Goal: Task Accomplishment & Management: Manage account settings

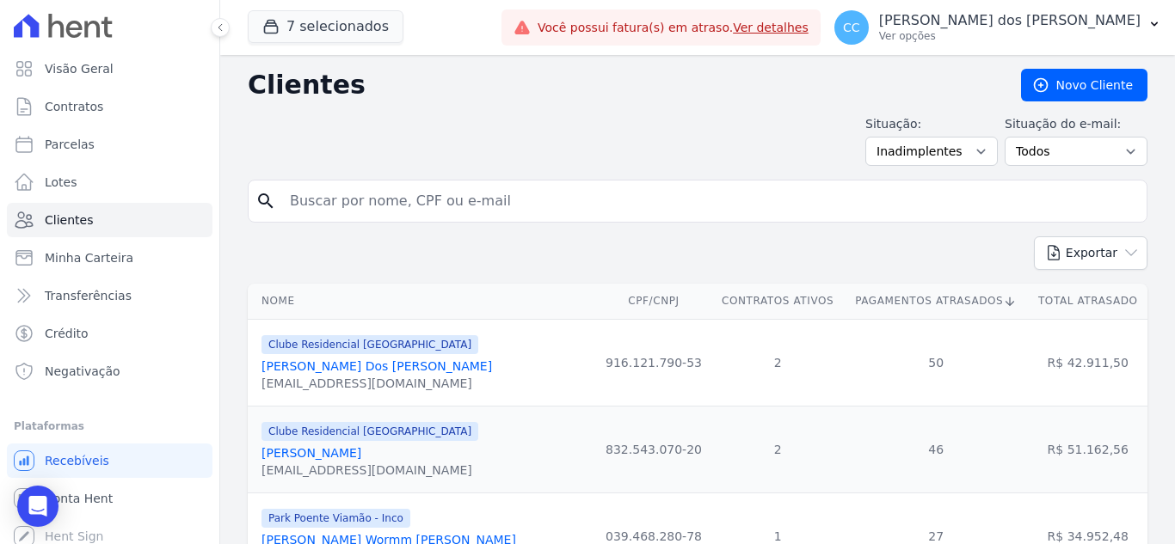
click at [392, 213] on input "search" at bounding box center [709, 201] width 860 height 34
type input "emilene"
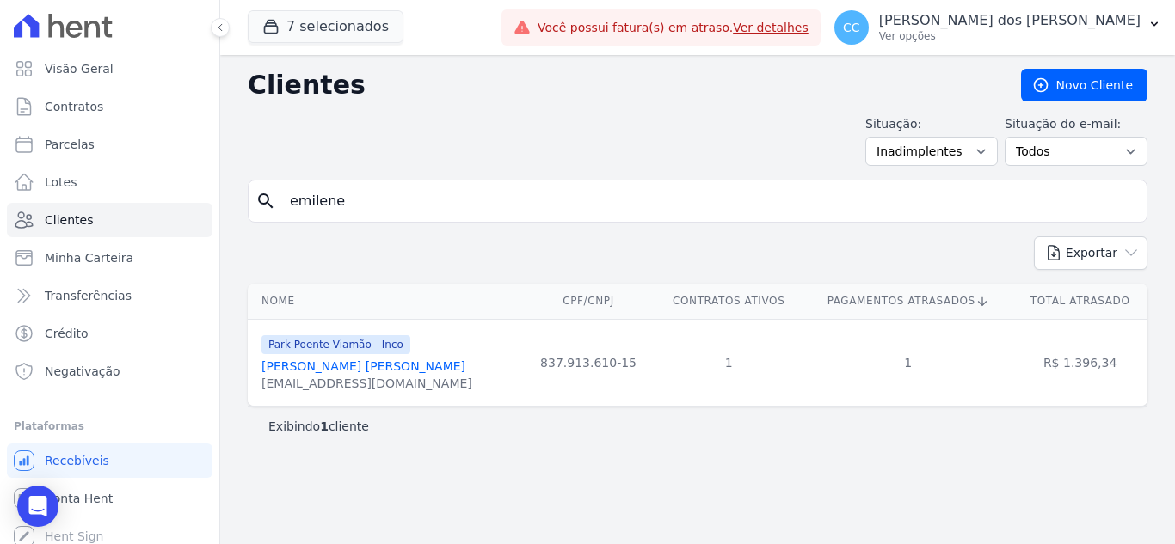
click at [346, 368] on link "[PERSON_NAME] [PERSON_NAME]" at bounding box center [363, 366] width 204 height 14
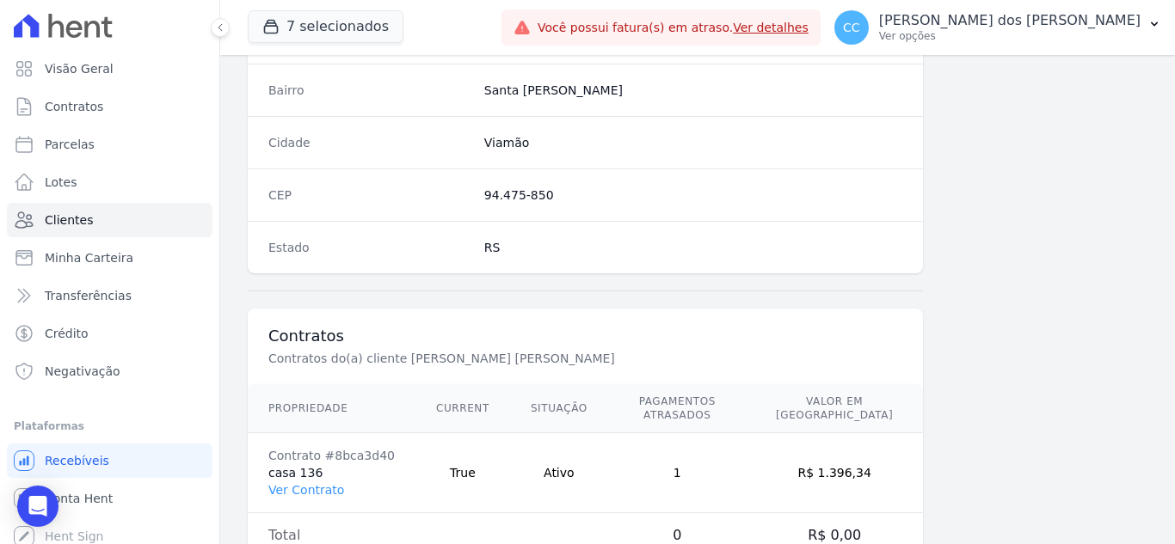
scroll to position [1064, 0]
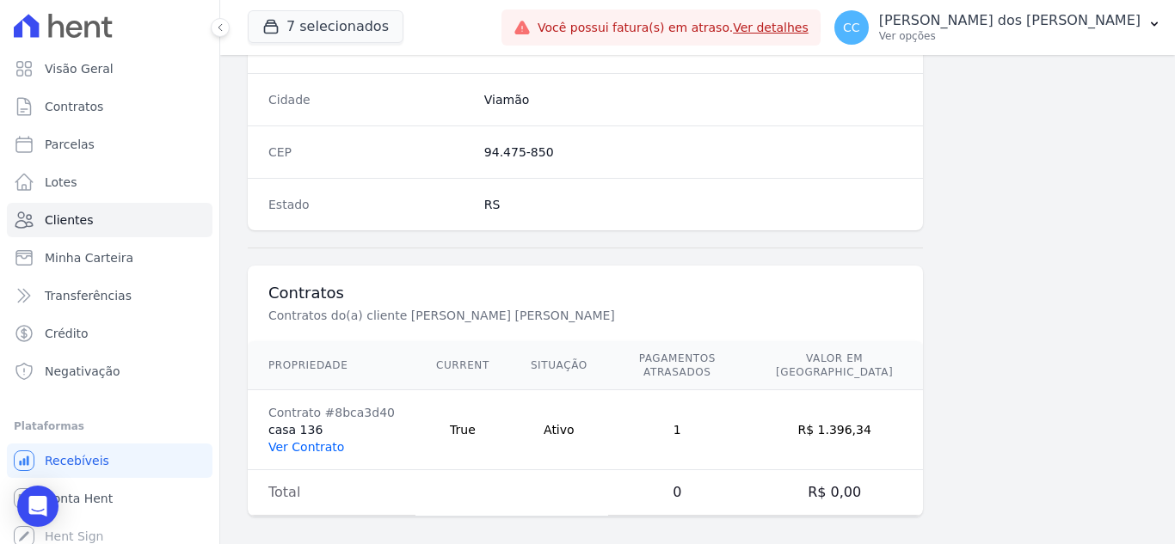
click at [324, 440] on link "Ver Contrato" at bounding box center [306, 447] width 76 height 14
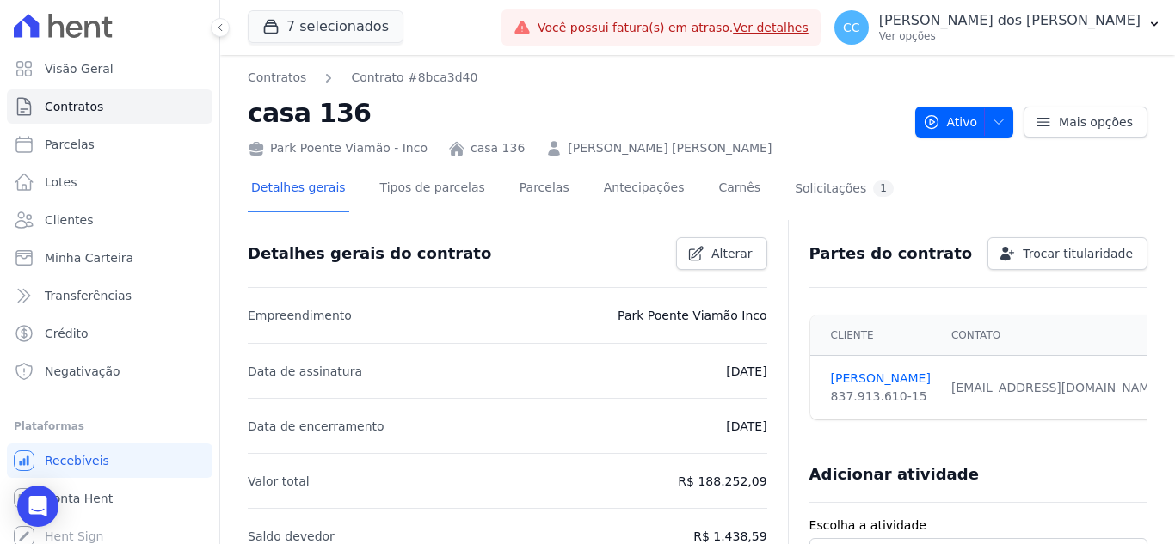
click at [493, 197] on div "Detalhes gerais Tipos de parcelas Parcelas Antecipações Carnês Solicitações 1" at bounding box center [572, 190] width 649 height 46
click at [518, 196] on link "Parcelas" at bounding box center [544, 190] width 57 height 46
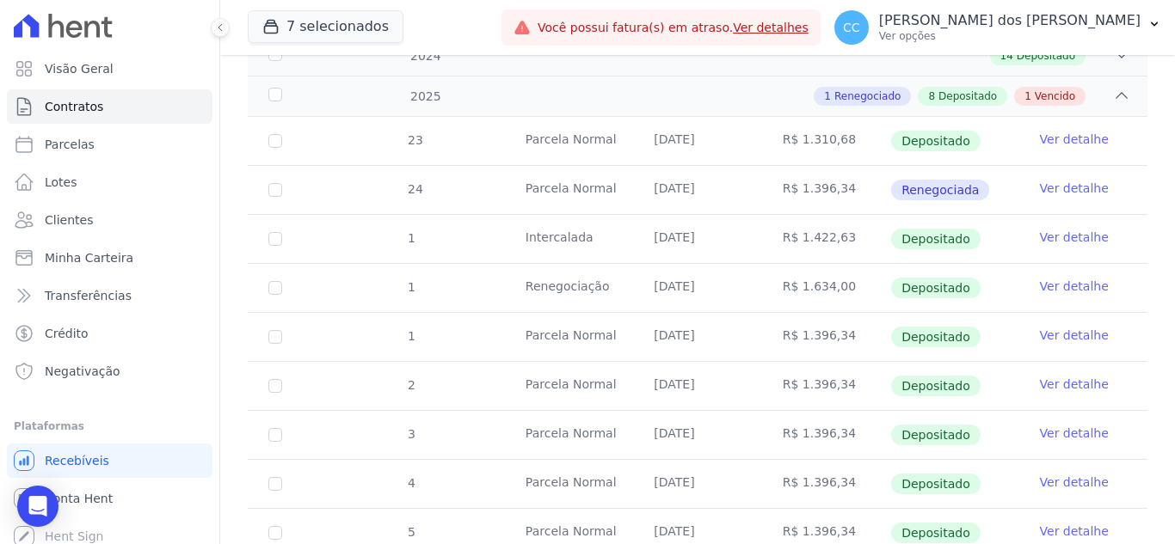
scroll to position [440, 0]
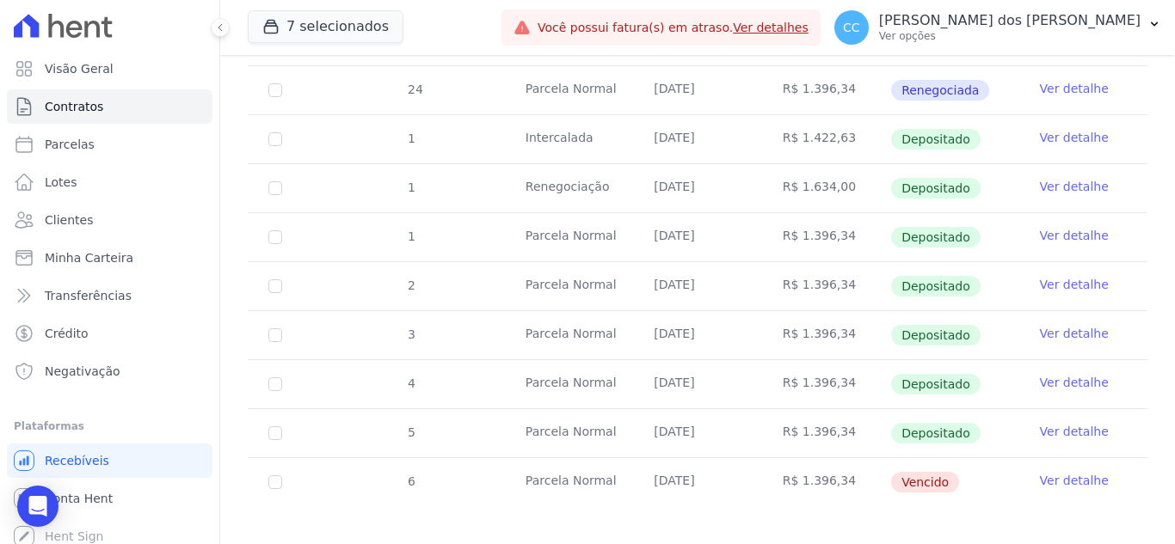
click at [1055, 477] on td "Ver detalhe" at bounding box center [1083, 482] width 128 height 48
click at [1055, 472] on link "Ver detalhe" at bounding box center [1074, 480] width 69 height 17
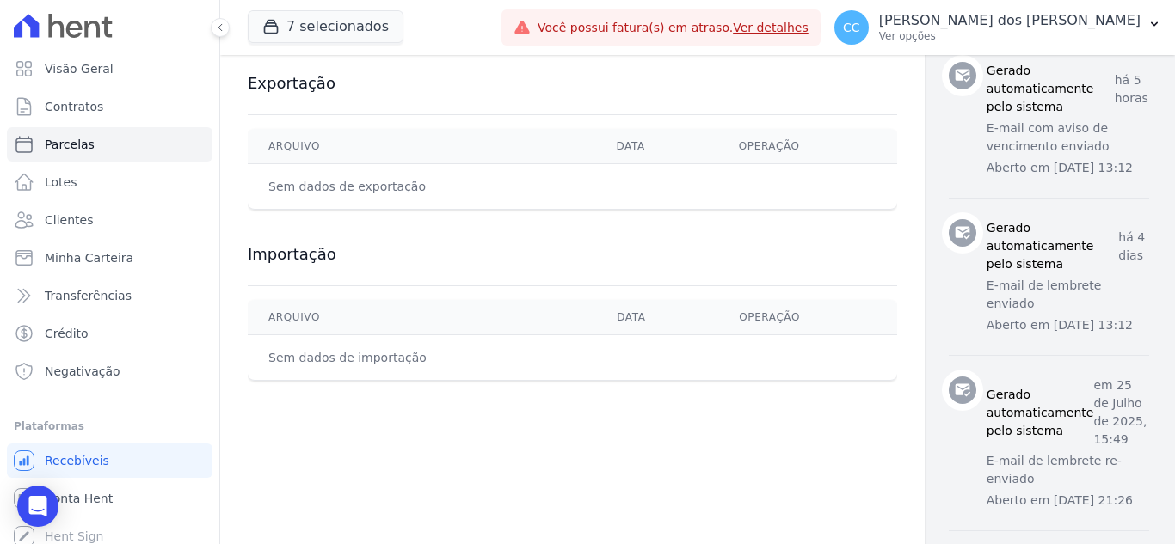
scroll to position [602, 0]
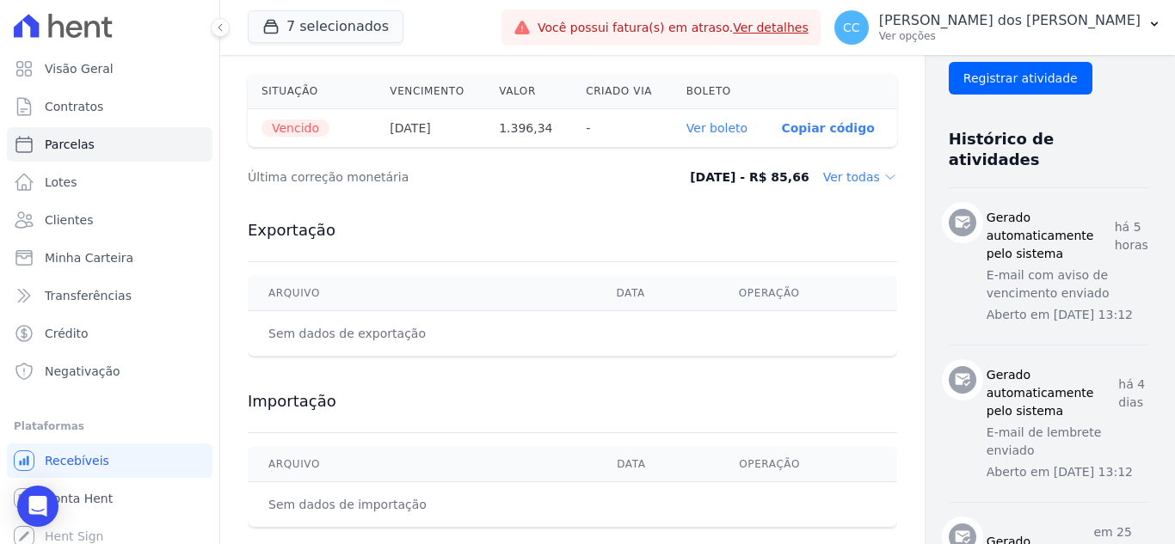
click at [694, 126] on link "Ver boleto" at bounding box center [716, 128] width 61 height 14
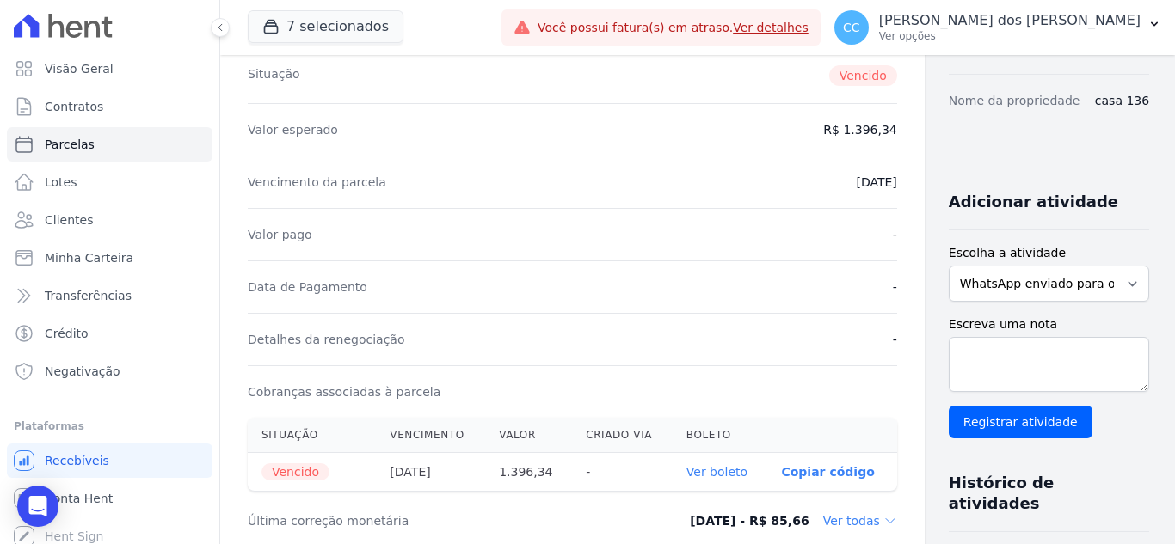
scroll to position [0, 0]
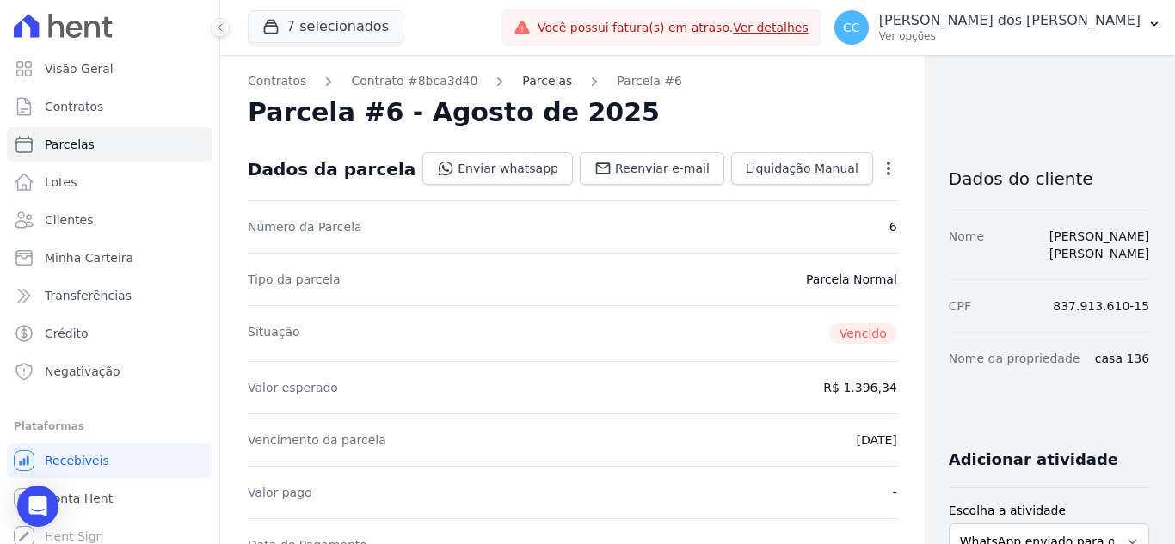
click at [522, 77] on link "Parcelas" at bounding box center [547, 81] width 50 height 18
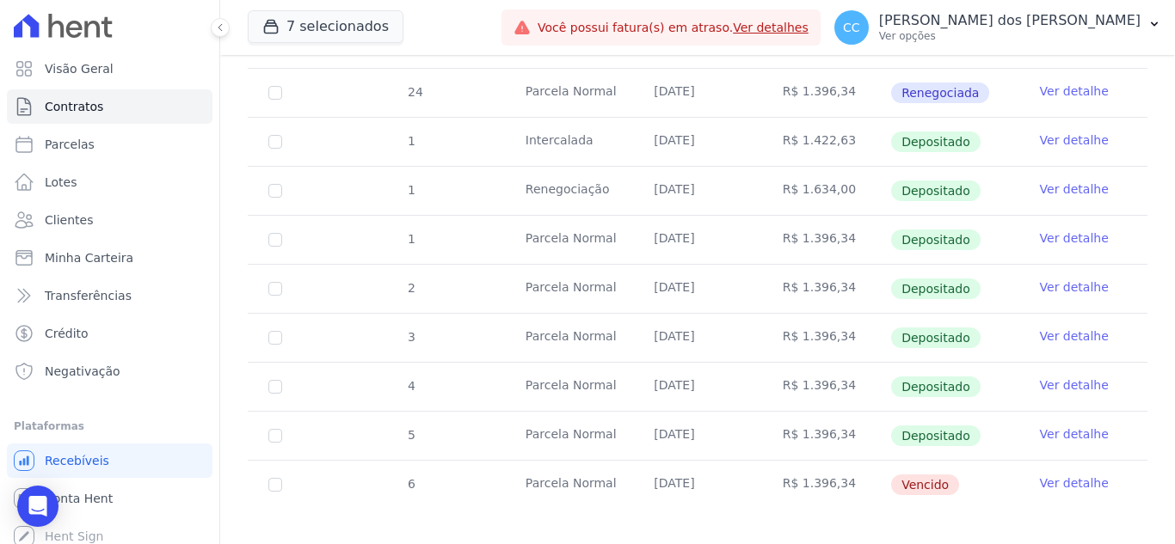
scroll to position [440, 0]
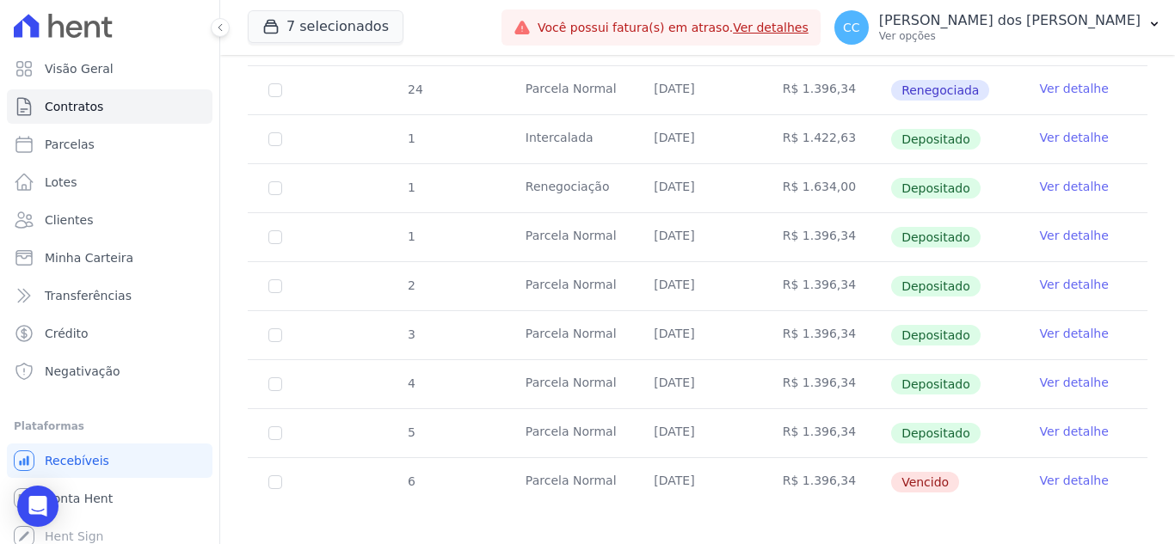
drag, startPoint x: 653, startPoint y: 428, endPoint x: 715, endPoint y: 418, distance: 62.8
click at [715, 418] on td "[DATE]" at bounding box center [697, 433] width 128 height 48
drag, startPoint x: 643, startPoint y: 453, endPoint x: 716, endPoint y: 463, distance: 73.7
click at [719, 458] on td "[DATE]" at bounding box center [697, 482] width 128 height 48
click at [707, 478] on td "[DATE]" at bounding box center [697, 482] width 128 height 48
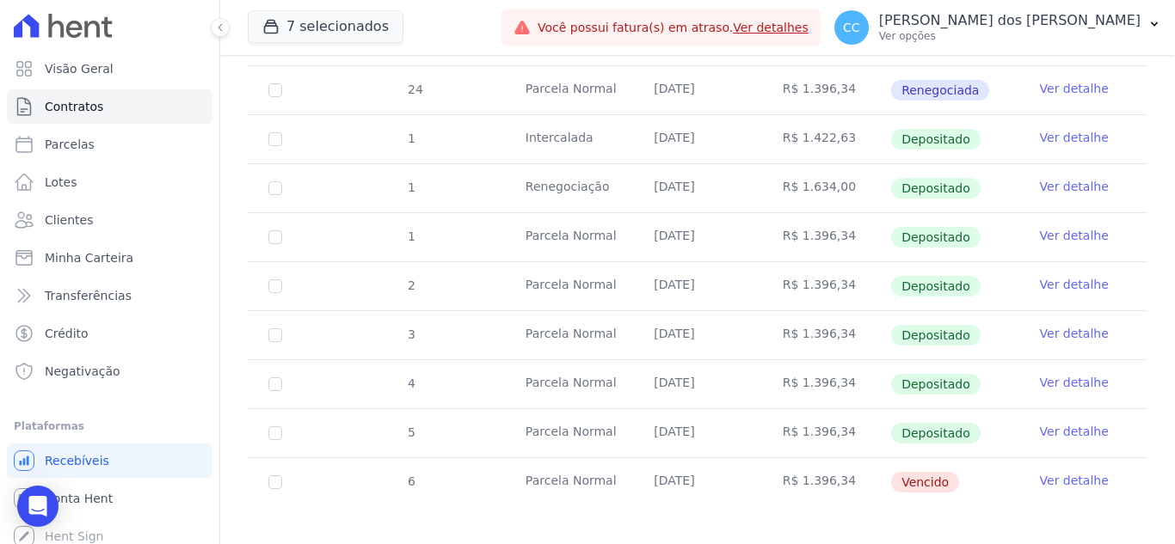
drag, startPoint x: 506, startPoint y: 367, endPoint x: 592, endPoint y: 359, distance: 85.5
click at [583, 360] on td "Parcela Normal" at bounding box center [569, 384] width 128 height 48
drag, startPoint x: 626, startPoint y: 365, endPoint x: 715, endPoint y: 366, distance: 89.4
click at [715, 366] on tr "4 Parcela Normal 25/06/2025 R$ 1.396,34 Depositado Ver detalhe" at bounding box center [697, 383] width 899 height 49
drag, startPoint x: 625, startPoint y: 413, endPoint x: 732, endPoint y: 416, distance: 106.7
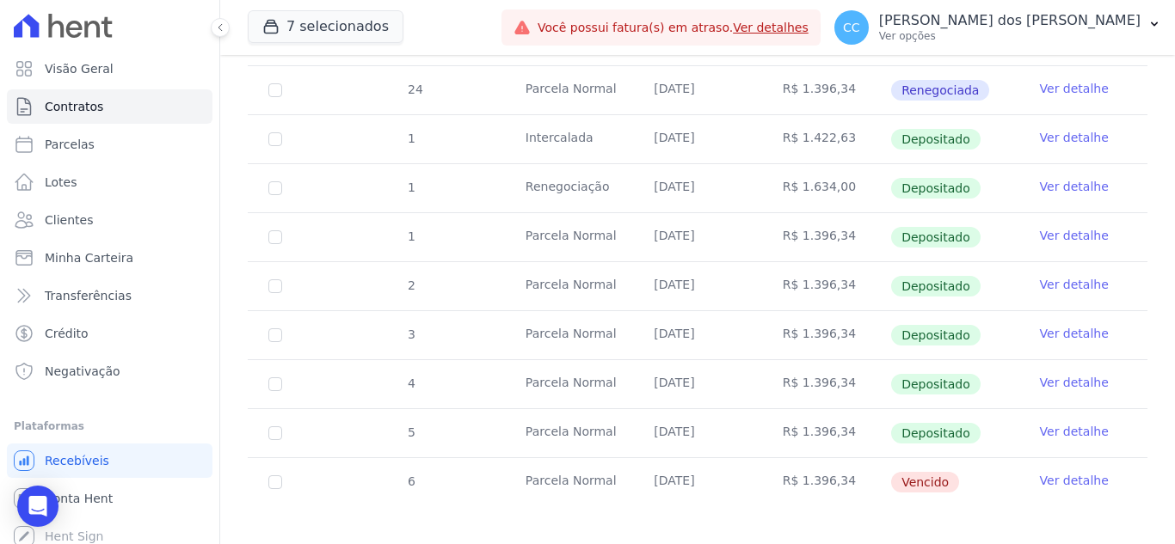
click at [732, 416] on tr "5 Parcela Normal 10/08/2025 R$ 1.396,34 Depositado Ver detalhe" at bounding box center [697, 432] width 899 height 49
click at [668, 365] on td "[DATE]" at bounding box center [697, 384] width 128 height 48
drag, startPoint x: 657, startPoint y: 368, endPoint x: 734, endPoint y: 372, distance: 77.5
click at [734, 370] on td "[DATE]" at bounding box center [697, 384] width 128 height 48
drag, startPoint x: 644, startPoint y: 418, endPoint x: 721, endPoint y: 437, distance: 78.8
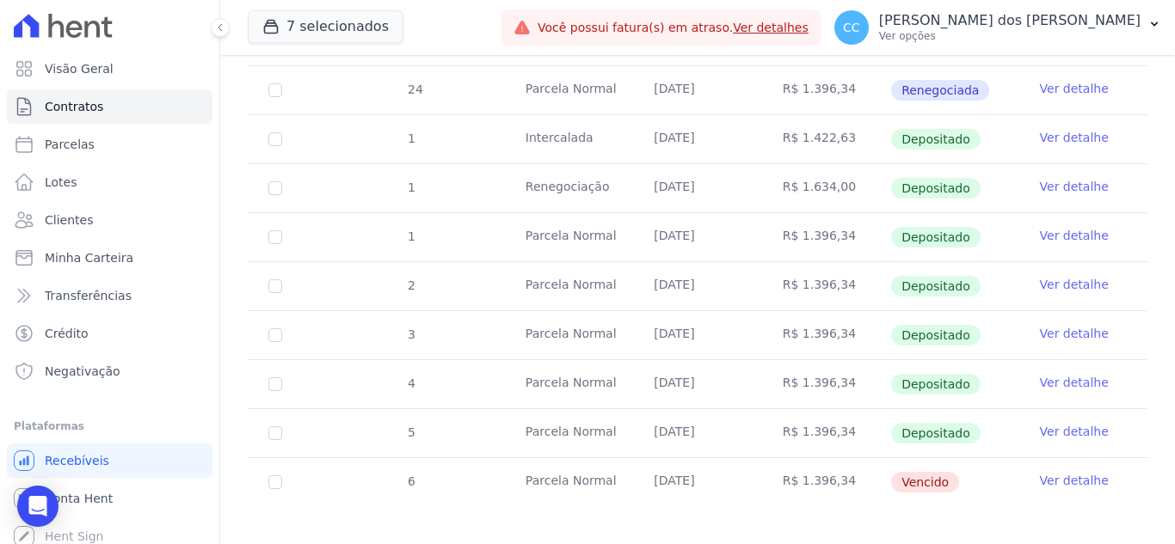
click at [728, 414] on td "[DATE]" at bounding box center [697, 433] width 128 height 48
click at [1051, 423] on link "Ver detalhe" at bounding box center [1074, 431] width 69 height 17
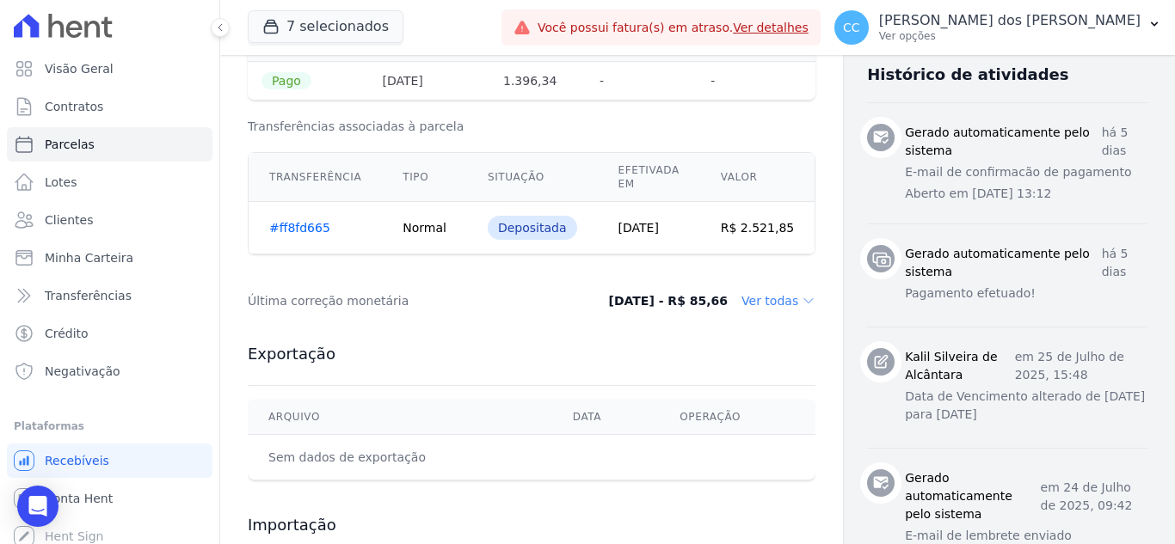
scroll to position [774, 0]
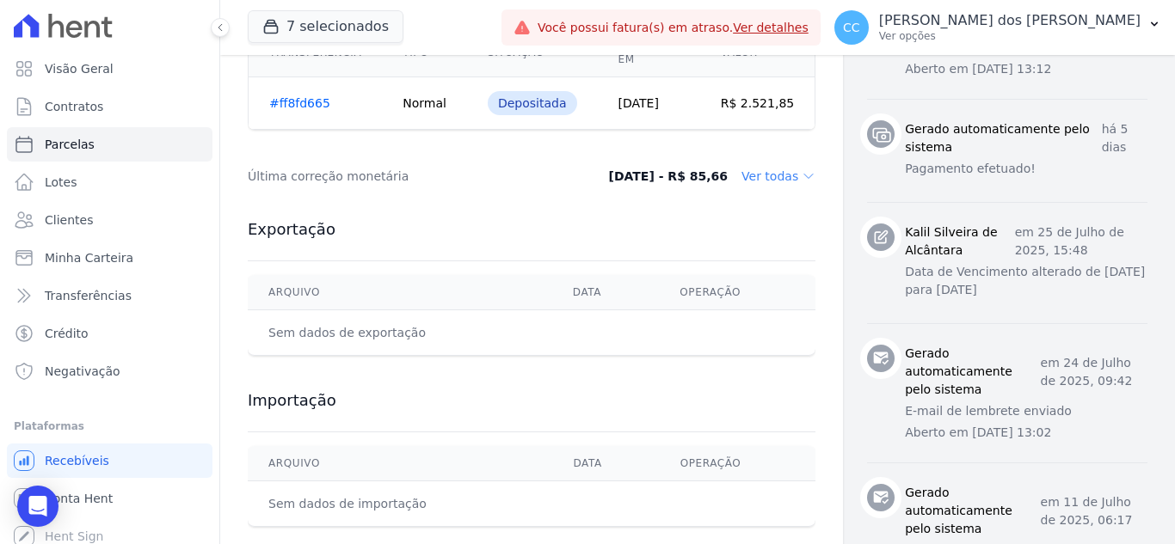
drag, startPoint x: 864, startPoint y: 251, endPoint x: 971, endPoint y: 260, distance: 107.0
click at [971, 260] on div "Kalil Silveira de Alcântara em 25 de Julho de 2025, 15:48 Data de Vencimento al…" at bounding box center [1007, 263] width 280 height 79
click at [971, 263] on p "Data de Vencimento alterado de 25/07/2025 para 10/08/2025" at bounding box center [1026, 281] width 242 height 36
drag, startPoint x: 886, startPoint y: 240, endPoint x: 1028, endPoint y: 239, distance: 141.9
click at [1028, 263] on p "Data de Vencimento alterado de 25/07/2025 para 10/08/2025" at bounding box center [1026, 281] width 242 height 36
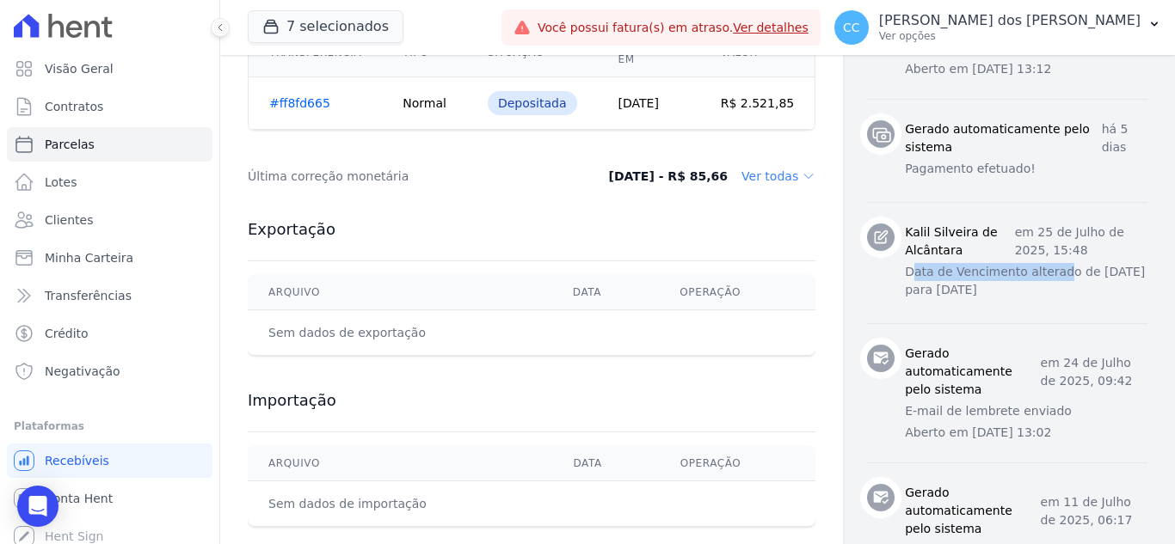
drag, startPoint x: 850, startPoint y: 266, endPoint x: 967, endPoint y: 262, distance: 117.8
click at [967, 262] on div "Kalil Silveira de Alcântara em 25 de Julho de 2025, 15:48 Data de Vencimento al…" at bounding box center [1007, 263] width 280 height 79
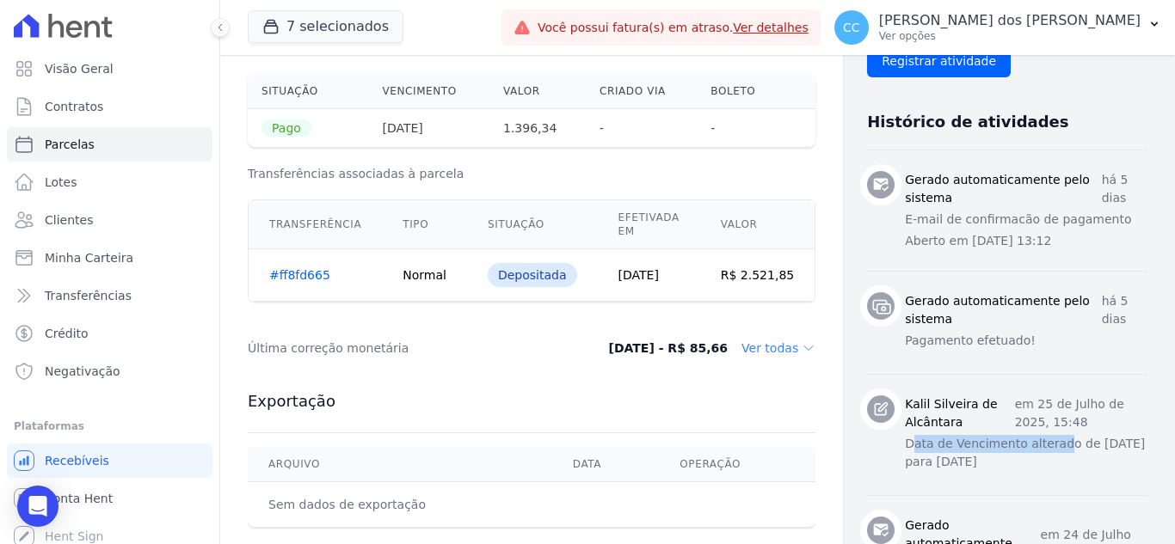
scroll to position [430, 0]
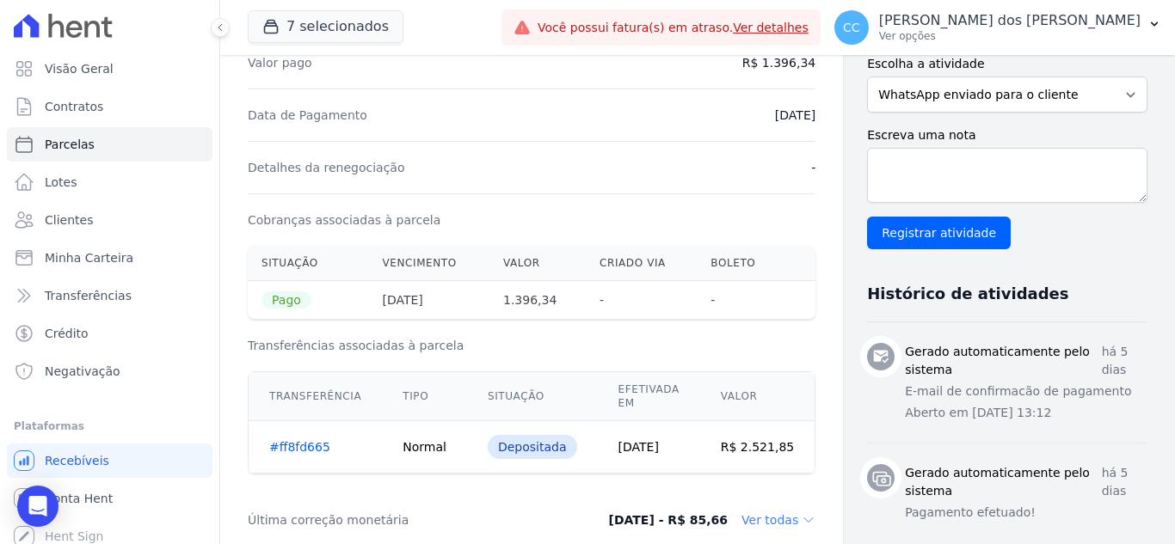
drag, startPoint x: 316, startPoint y: 115, endPoint x: 678, endPoint y: 117, distance: 361.1
click at [547, 117] on div "Data de Pagamento 08/08/2025" at bounding box center [532, 115] width 568 height 52
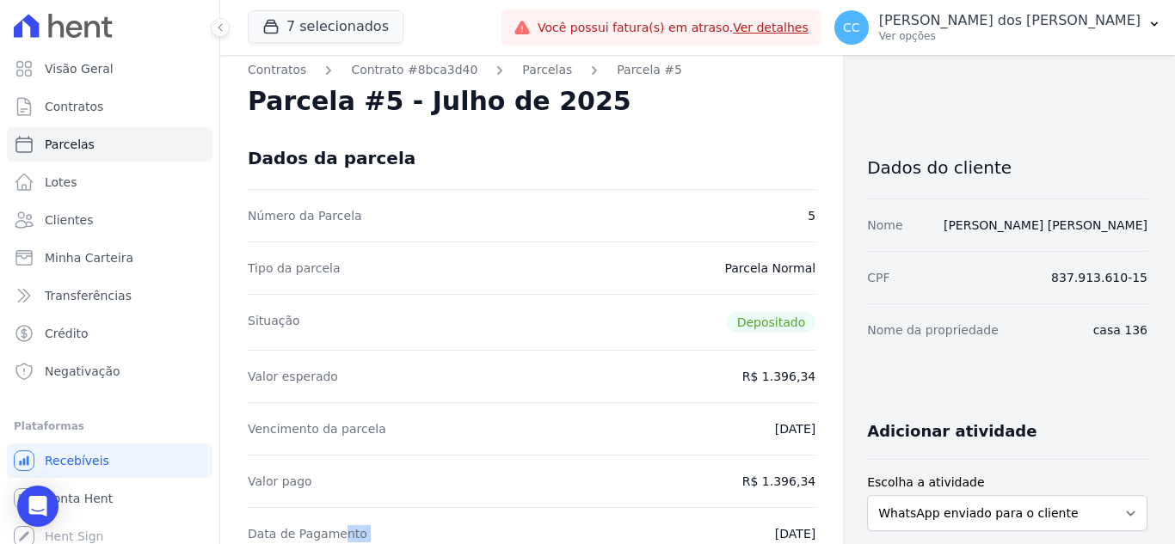
scroll to position [0, 0]
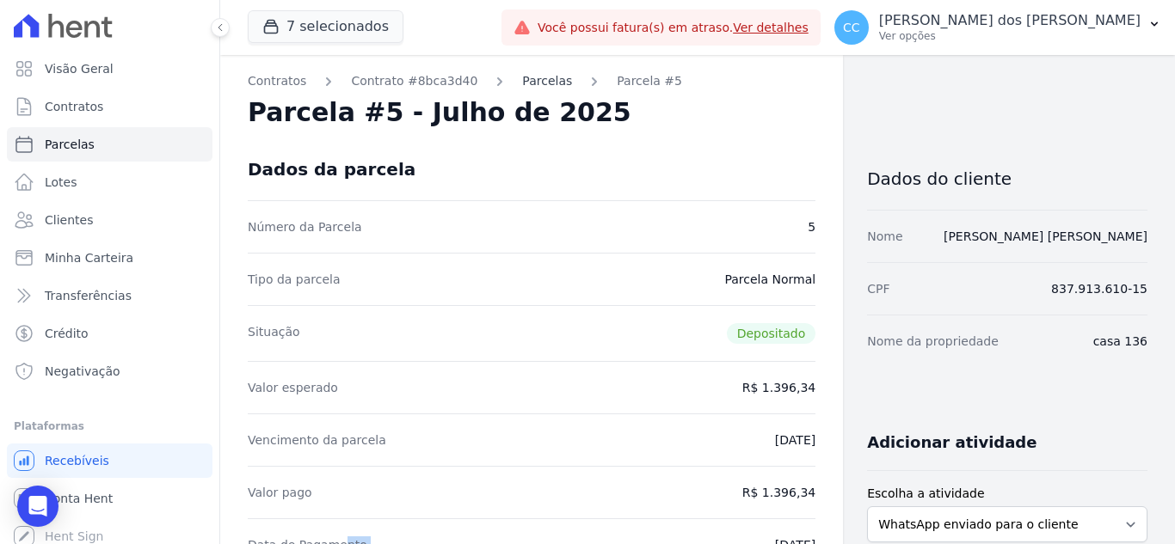
click at [522, 77] on link "Parcelas" at bounding box center [547, 81] width 50 height 18
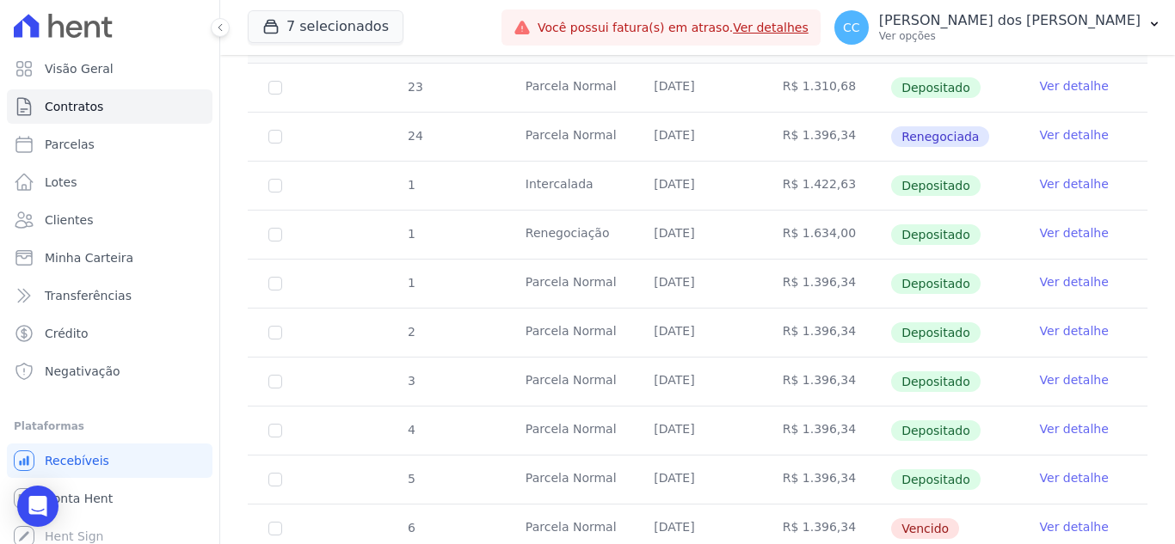
scroll to position [440, 0]
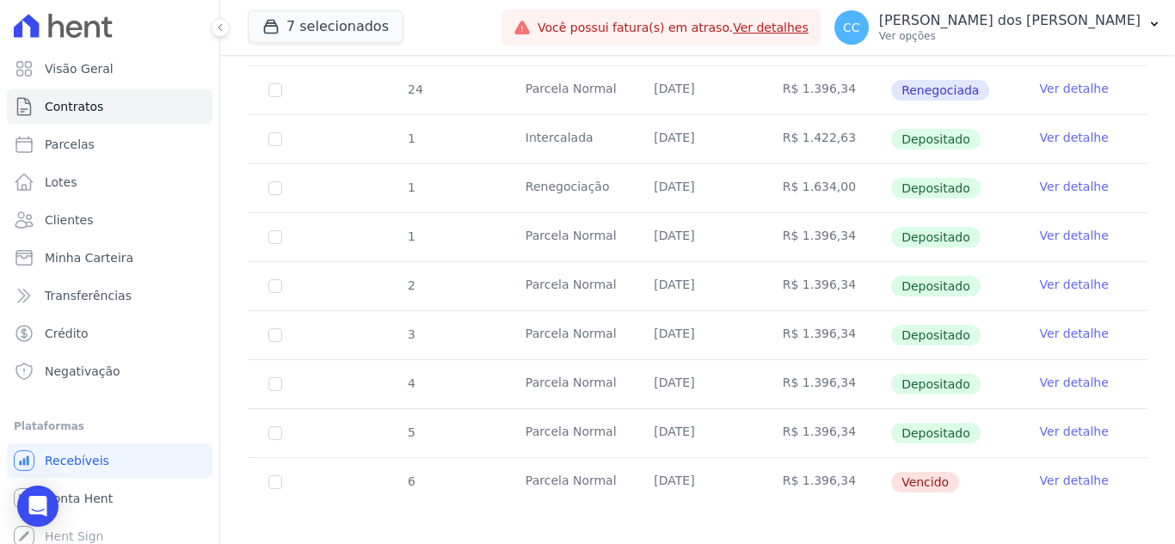
drag, startPoint x: 648, startPoint y: 413, endPoint x: 760, endPoint y: 420, distance: 112.0
click at [760, 420] on tr "5 Parcela Normal 10/08/2025 R$ 1.396,34 Depositado Ver detalhe" at bounding box center [697, 432] width 899 height 49
click at [676, 458] on td "[DATE]" at bounding box center [697, 482] width 128 height 48
drag, startPoint x: 651, startPoint y: 466, endPoint x: 907, endPoint y: 467, distance: 256.2
click at [907, 467] on tr "6 Parcela Normal 10/08/2025 R$ 1.396,34 Vencido Ver detalhe" at bounding box center [697, 481] width 899 height 49
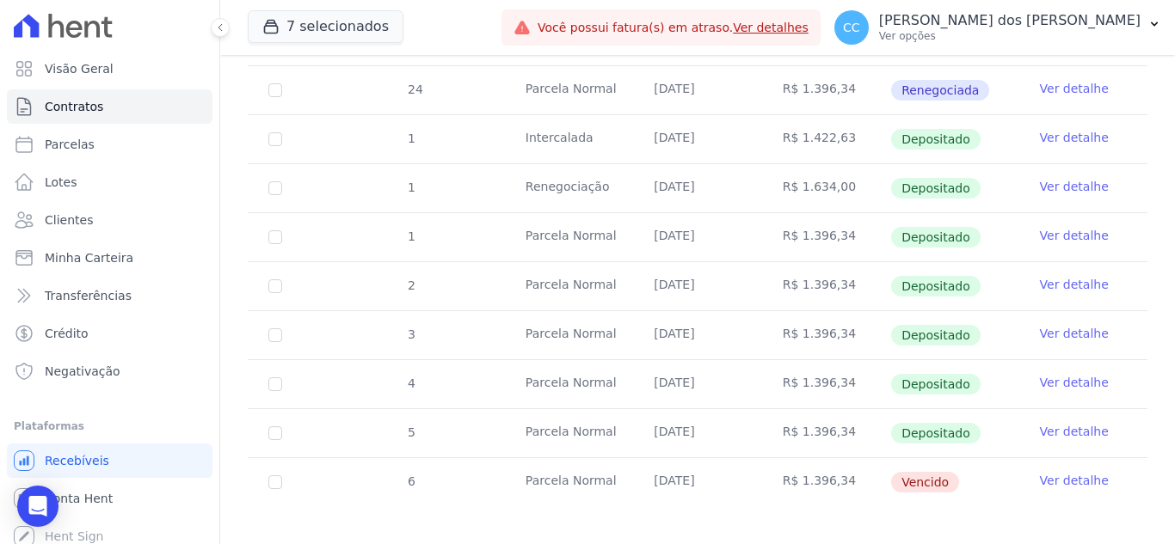
drag, startPoint x: 735, startPoint y: 417, endPoint x: 787, endPoint y: 418, distance: 51.6
click at [787, 418] on tr "5 Parcela Normal 10/08/2025 R$ 1.396,34 Depositado Ver detalhe" at bounding box center [697, 432] width 899 height 49
click at [1065, 423] on link "Ver detalhe" at bounding box center [1074, 431] width 69 height 17
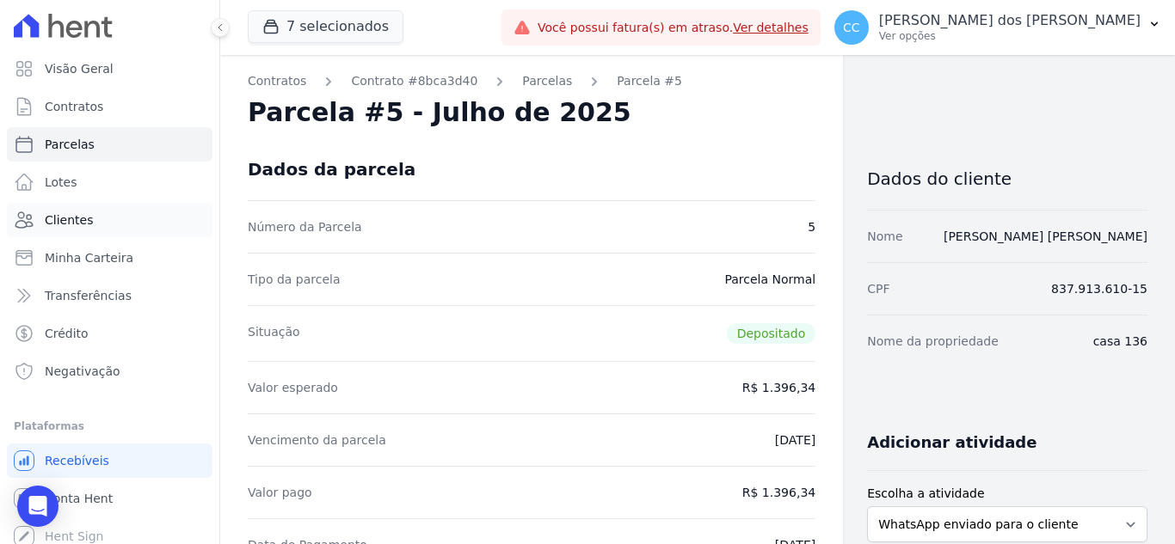
click at [151, 212] on link "Clientes" at bounding box center [110, 220] width 206 height 34
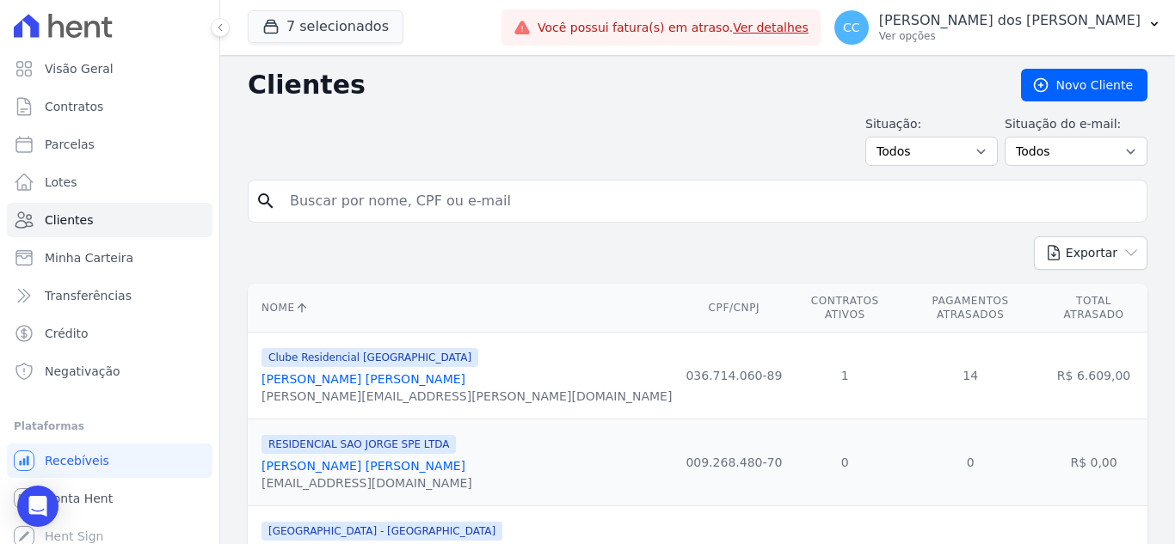
click at [467, 190] on input "search" at bounding box center [709, 201] width 860 height 34
type input "silas"
click at [497, 212] on input "silas" at bounding box center [709, 201] width 860 height 34
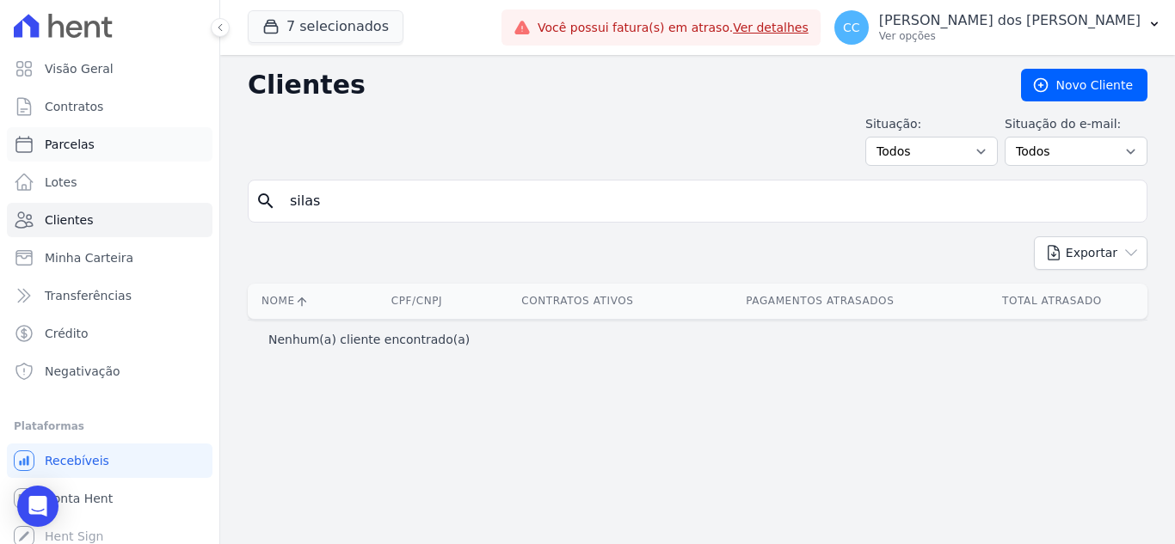
drag, startPoint x: 383, startPoint y: 202, endPoint x: 11, endPoint y: 151, distance: 374.9
click at [13, 151] on div "Visão Geral Contratos Parcelas Lotes Clientes Minha Carteira Transferências Cré…" at bounding box center [587, 272] width 1175 height 544
type input "emilene"
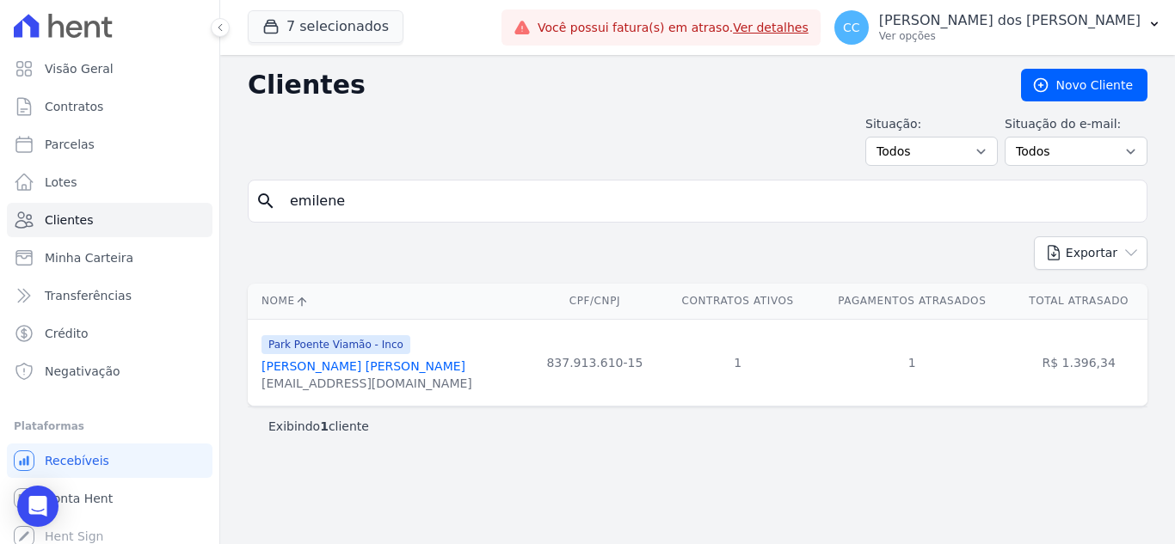
click at [356, 377] on div "emilenebouzas25@gmail.com" at bounding box center [366, 383] width 211 height 17
click at [353, 366] on link "Emilene Santos Bouzas" at bounding box center [363, 366] width 204 height 14
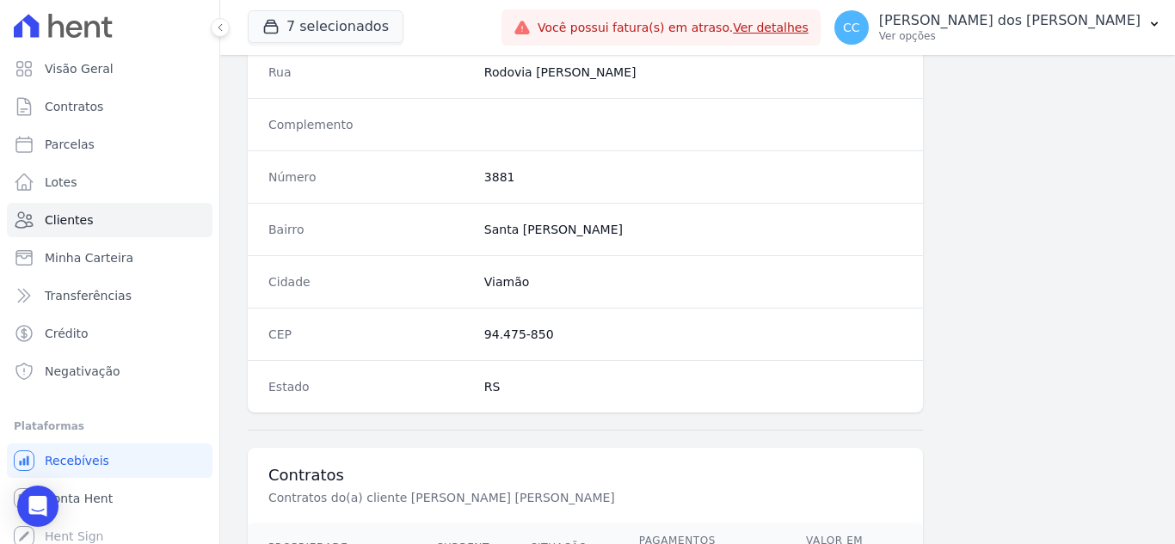
scroll to position [1064, 0]
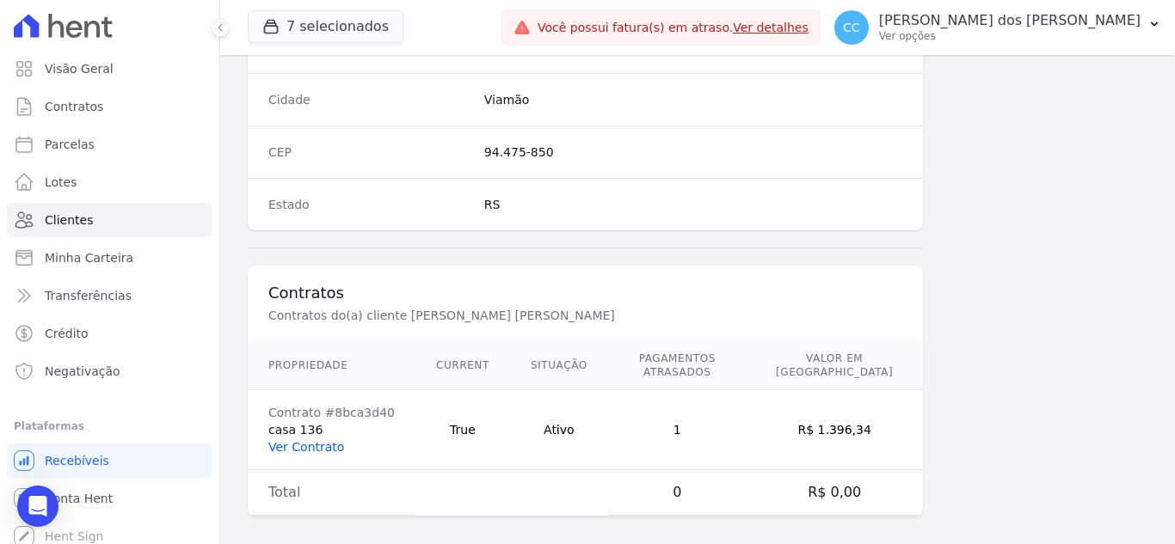
click at [304, 440] on link "Ver Contrato" at bounding box center [306, 447] width 76 height 14
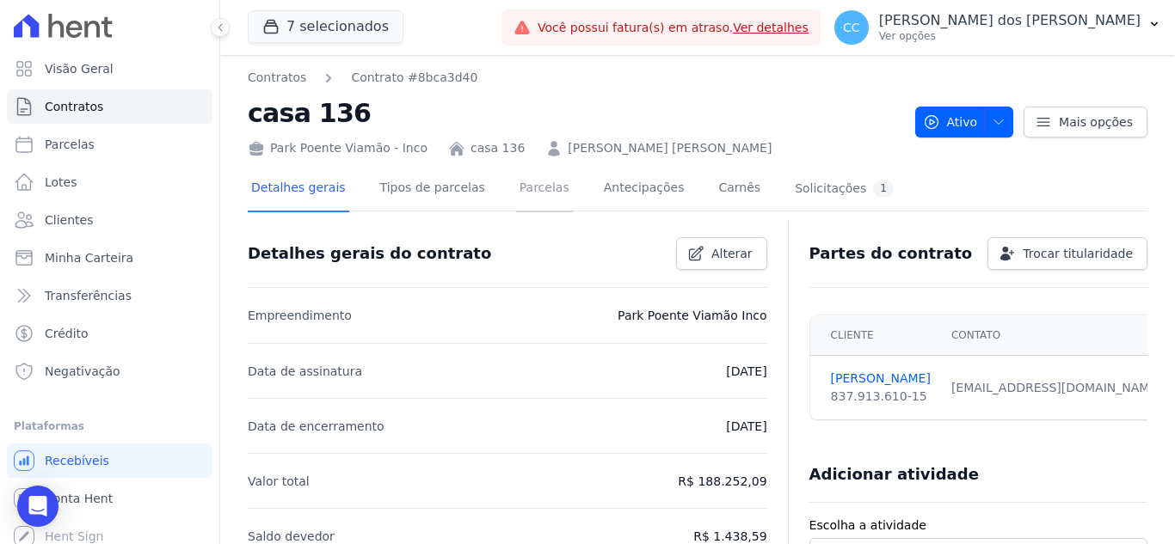
click at [516, 182] on link "Parcelas" at bounding box center [544, 190] width 57 height 46
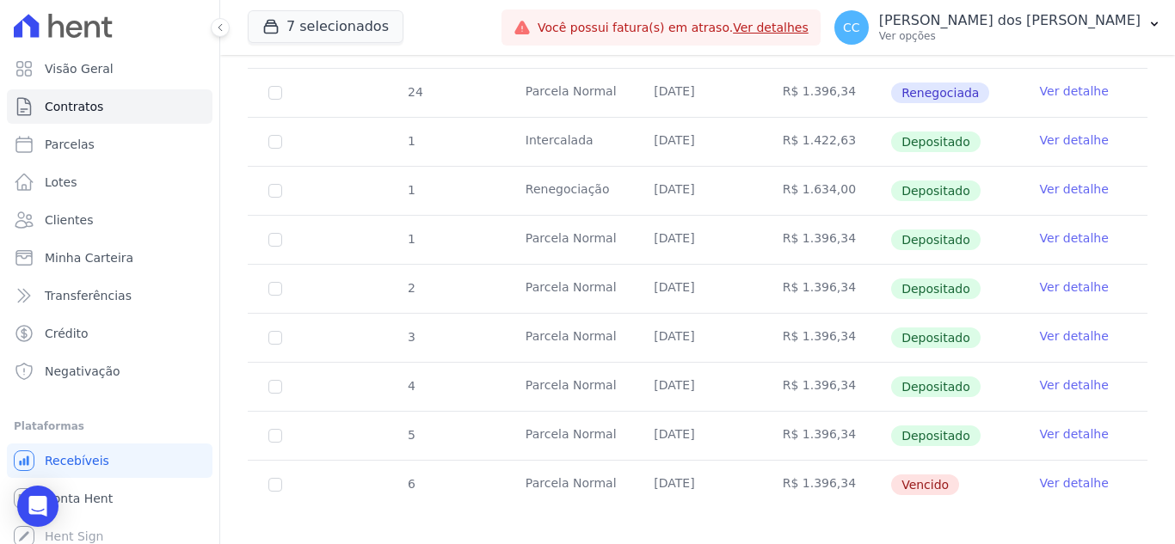
scroll to position [440, 0]
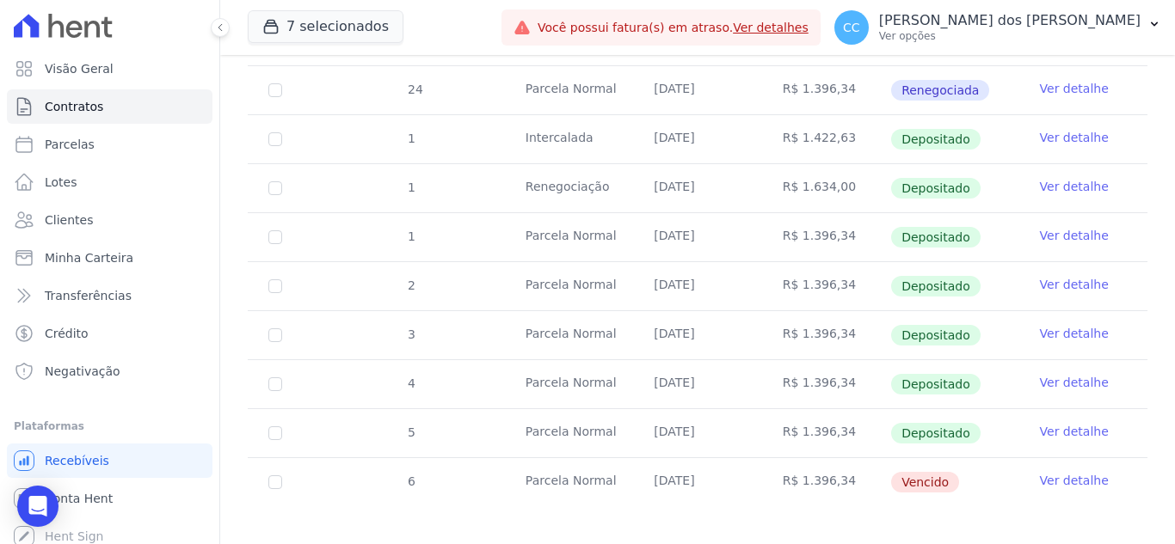
click at [1052, 472] on link "Ver detalhe" at bounding box center [1074, 480] width 69 height 17
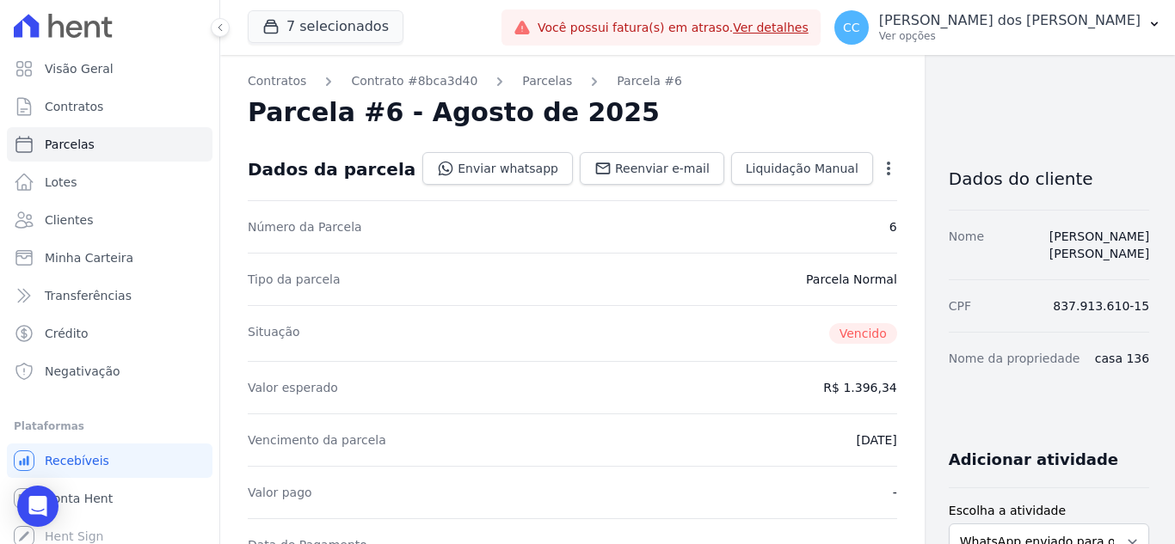
click at [880, 167] on icon "button" at bounding box center [888, 168] width 17 height 17
click at [745, 187] on link "Alterar" at bounding box center [814, 191] width 151 height 31
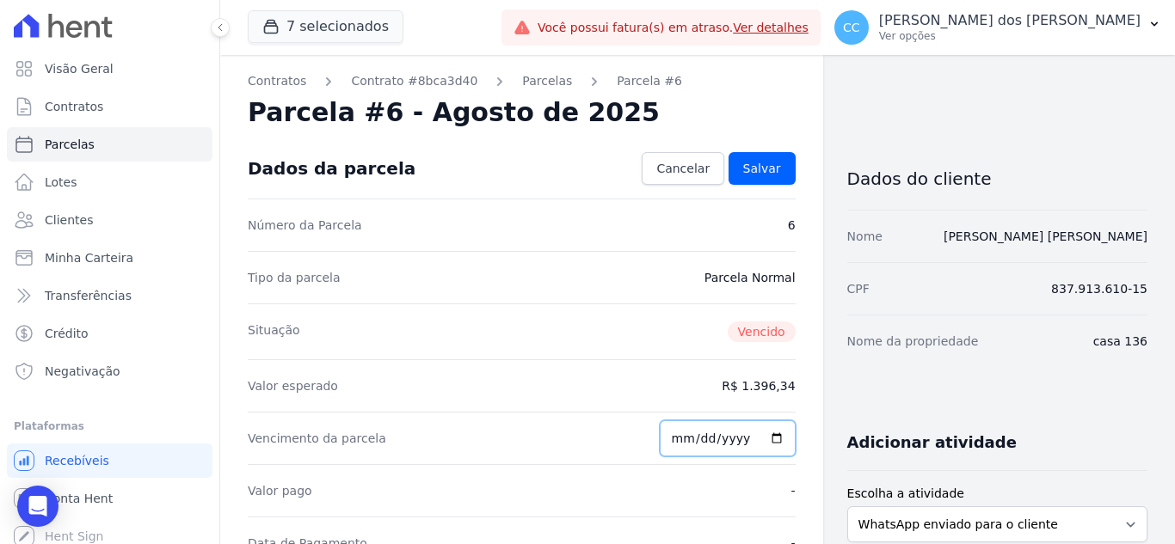
drag, startPoint x: 722, startPoint y: 438, endPoint x: 640, endPoint y: 426, distance: 83.4
click at [640, 426] on div "Vencimento da parcela 2025-08-10" at bounding box center [522, 438] width 548 height 52
type input "2025-08-25"
click at [713, 446] on input "2025-08-25" at bounding box center [728, 438] width 136 height 36
click at [698, 477] on div "Valor pago -" at bounding box center [522, 490] width 548 height 52
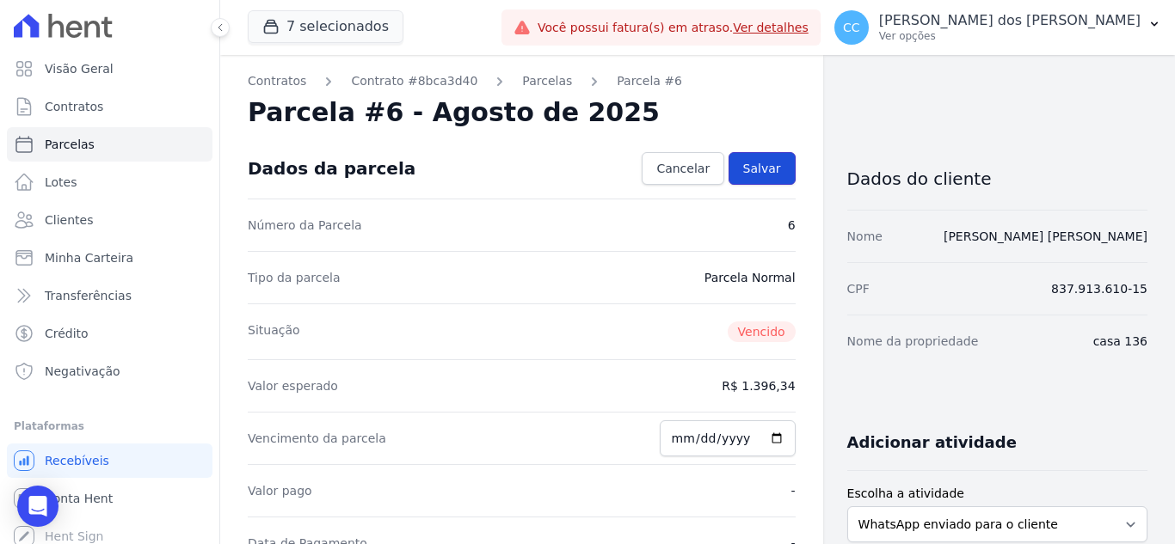
click at [766, 169] on span "Salvar" at bounding box center [762, 168] width 38 height 17
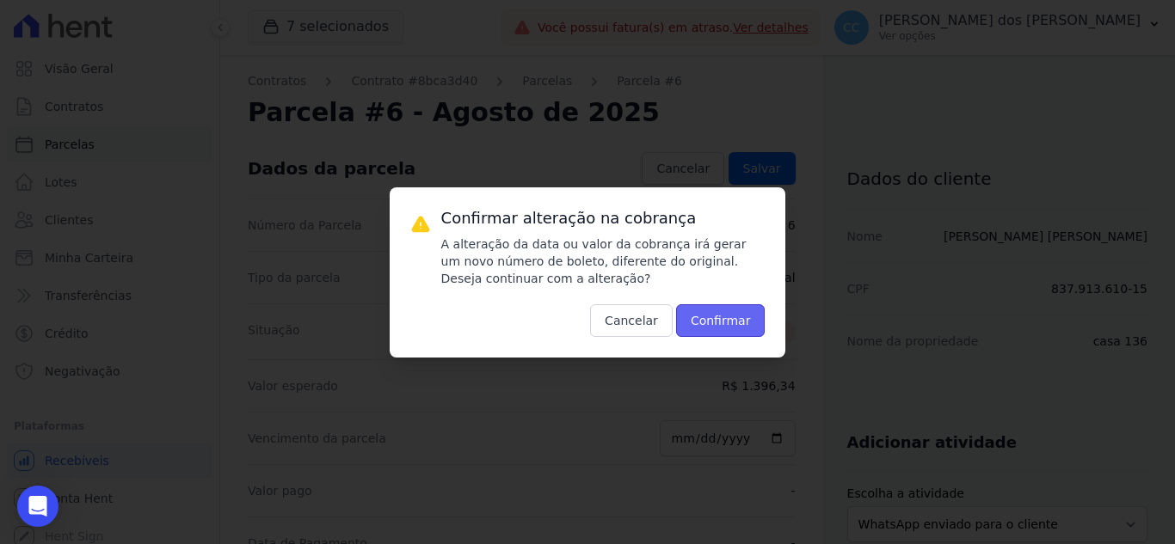
click at [723, 319] on button "Confirmar" at bounding box center [720, 320] width 89 height 33
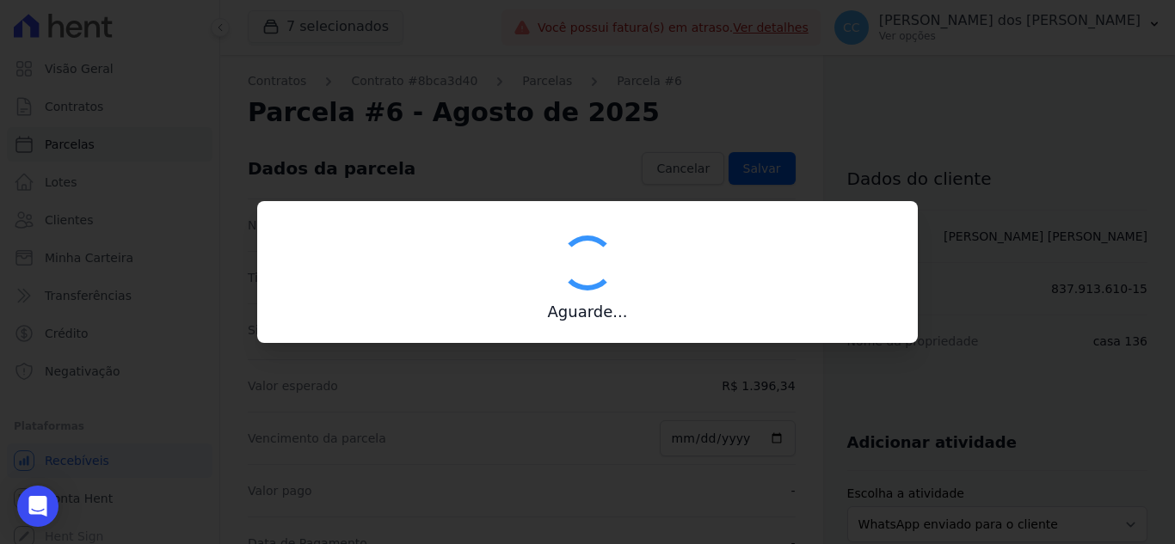
type input "00190000090335103300000639359173611690000139634"
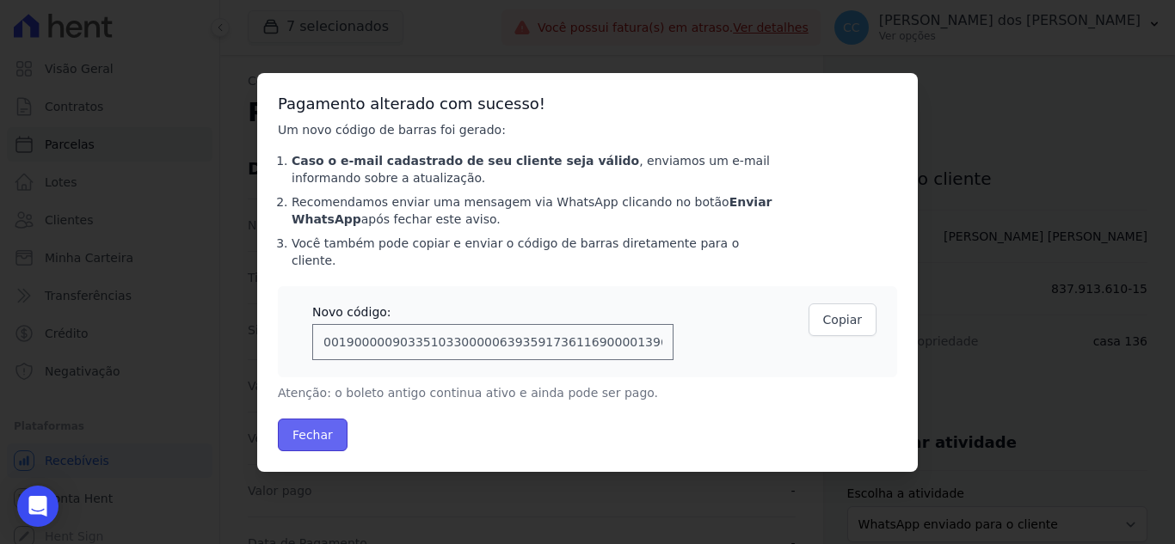
click at [323, 420] on button "Fechar" at bounding box center [313, 435] width 70 height 33
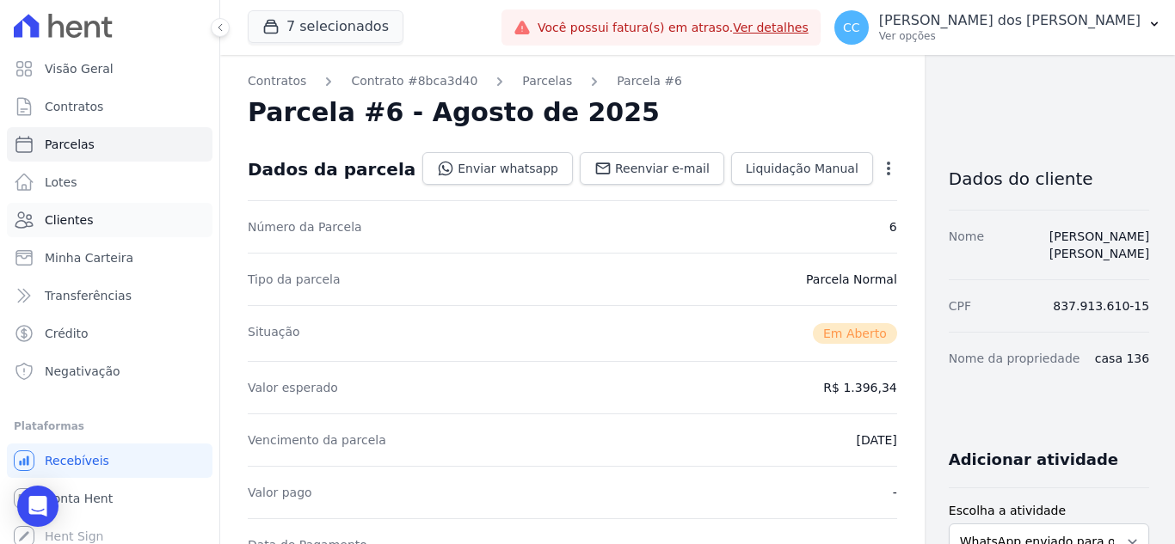
click at [81, 220] on span "Clientes" at bounding box center [69, 220] width 48 height 17
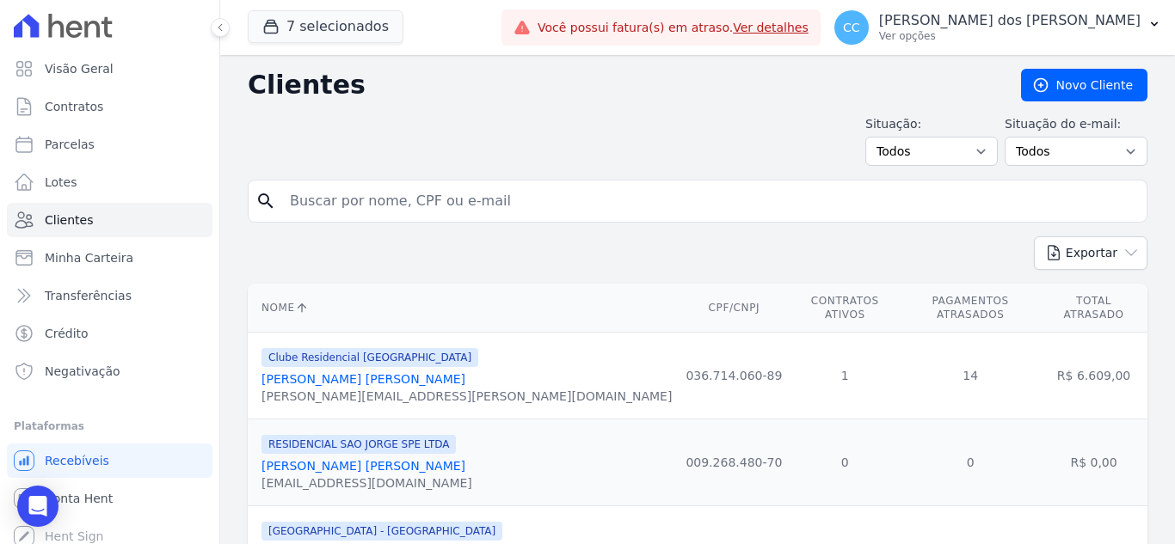
click at [413, 206] on input "search" at bounding box center [709, 201] width 860 height 34
type input "[PERSON_NAME]]"
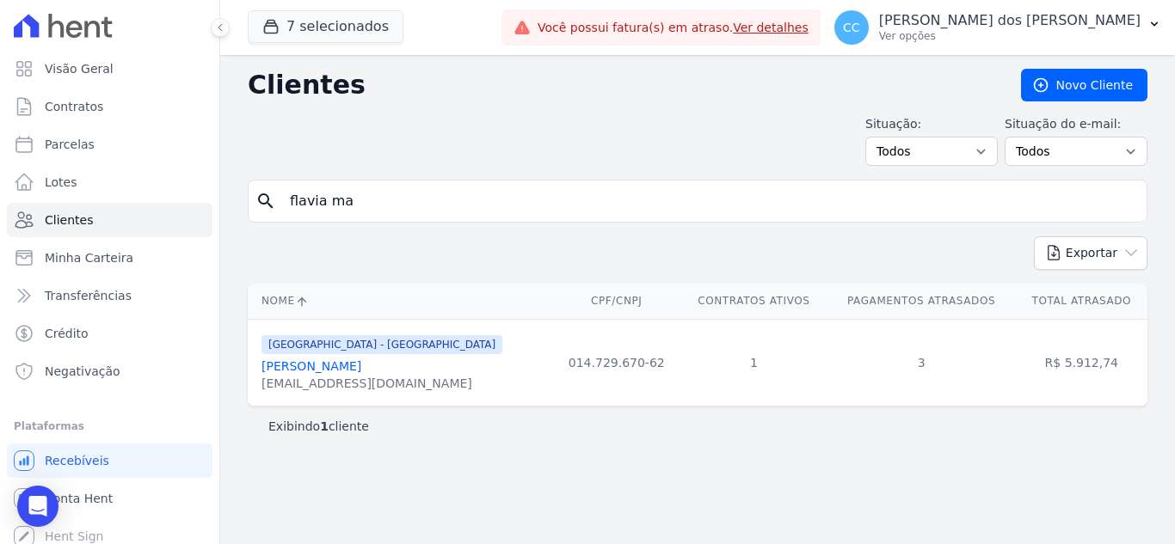
click at [413, 206] on input "flavia ma" at bounding box center [709, 201] width 860 height 34
click at [338, 377] on div "[EMAIL_ADDRESS][DOMAIN_NAME]" at bounding box center [381, 383] width 241 height 17
click at [341, 367] on link "[PERSON_NAME]" at bounding box center [311, 366] width 100 height 14
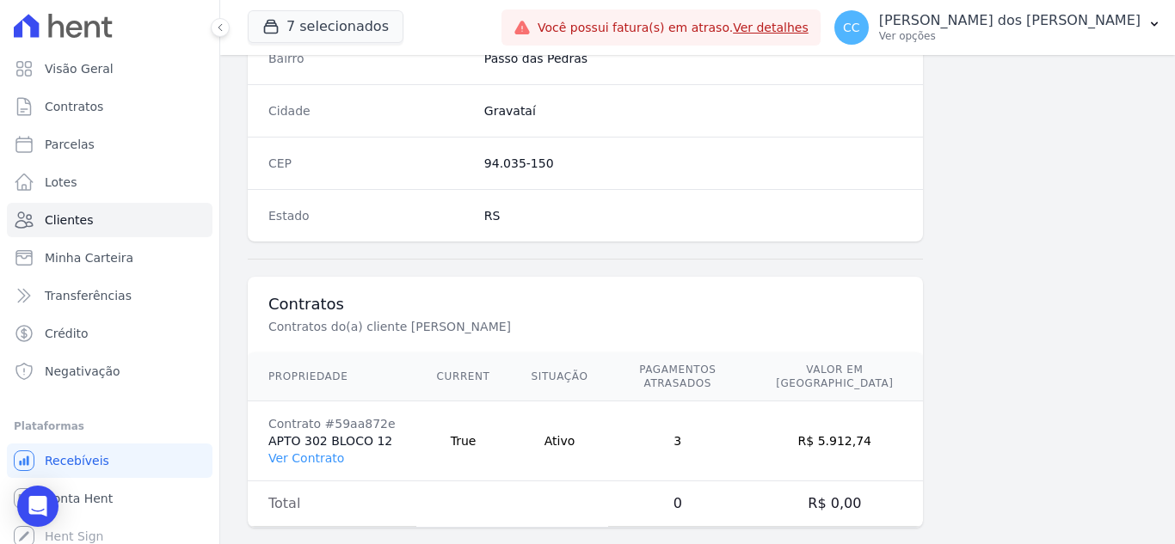
scroll to position [1064, 0]
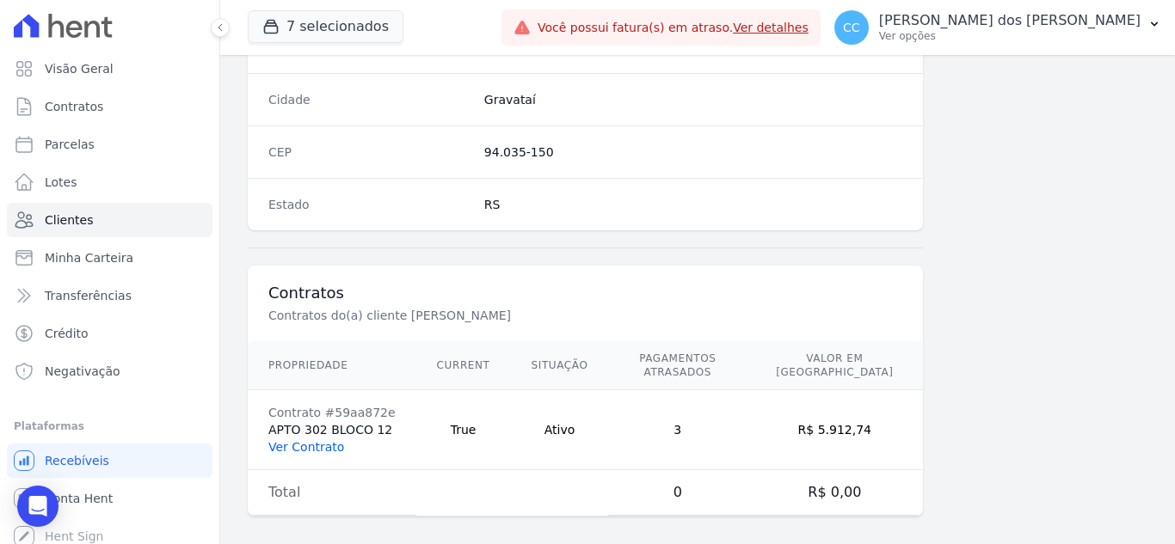
click at [305, 440] on link "Ver Contrato" at bounding box center [306, 447] width 76 height 14
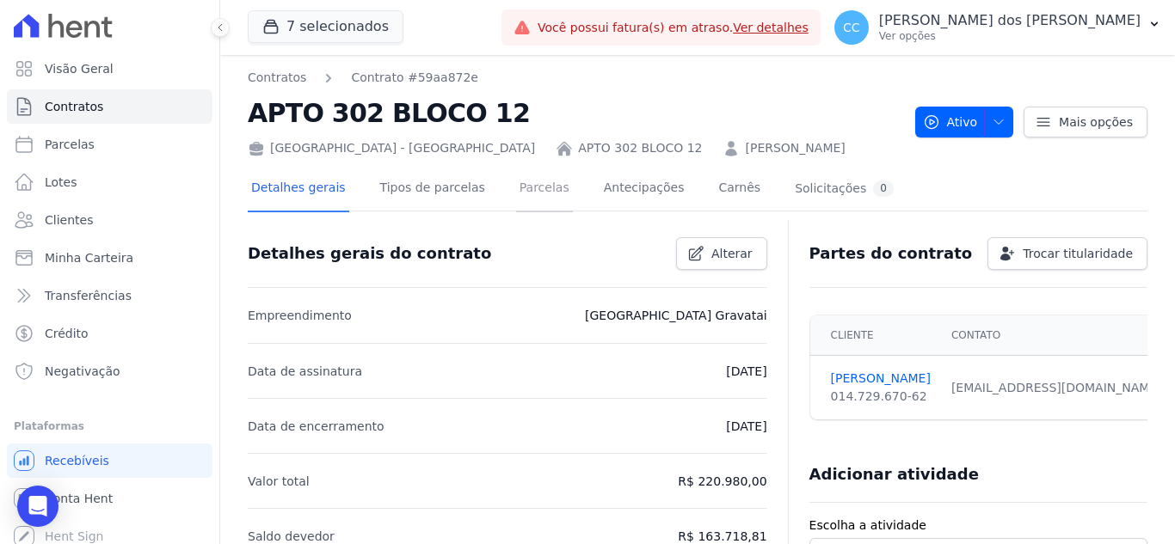
click at [520, 187] on link "Parcelas" at bounding box center [544, 190] width 57 height 46
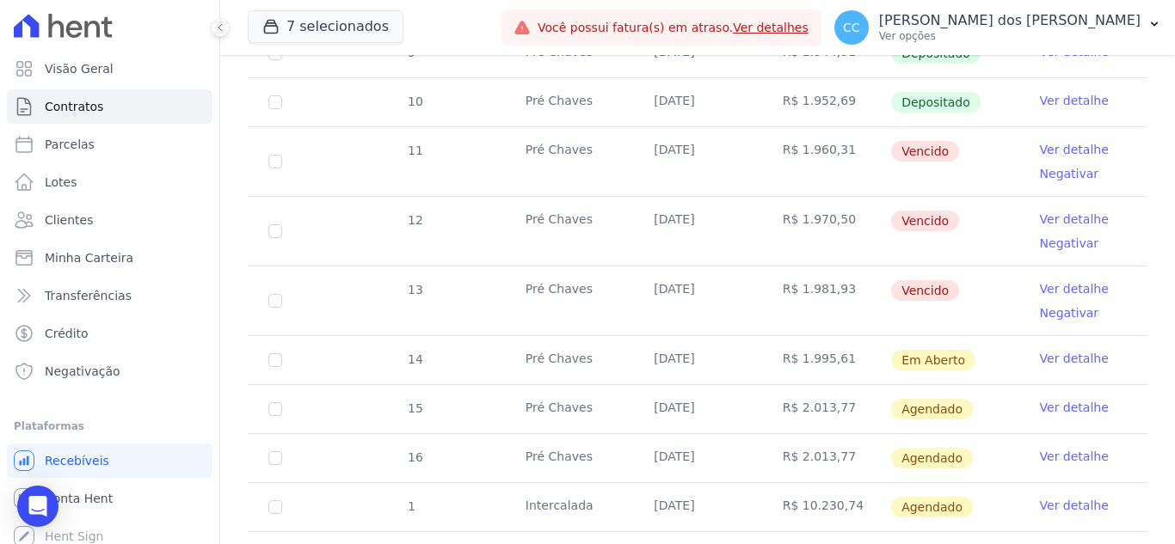
scroll to position [516, 0]
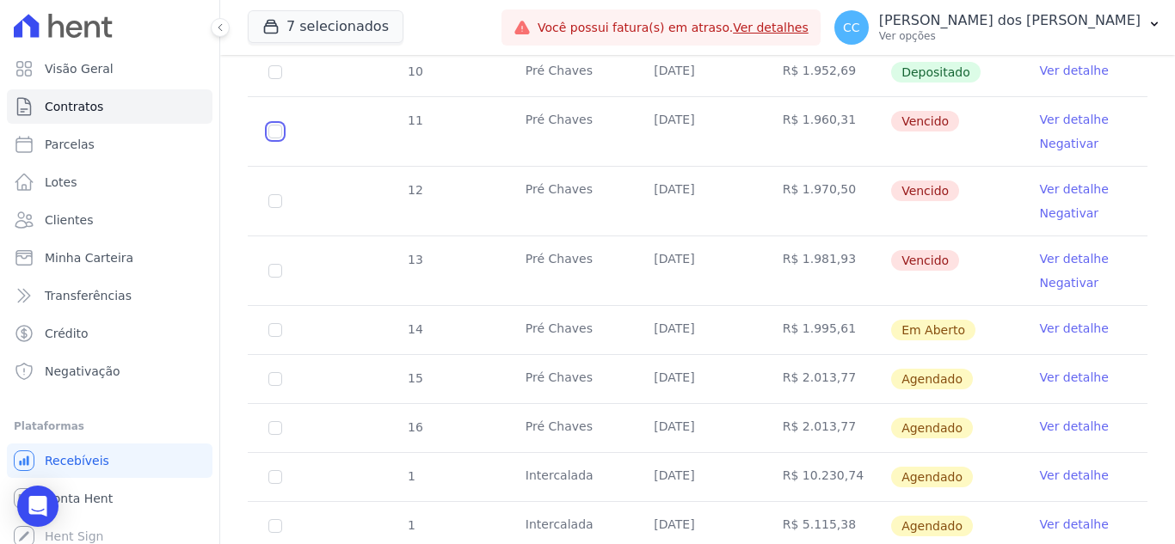
click at [280, 125] on input "checkbox" at bounding box center [275, 132] width 14 height 14
checkbox input "true"
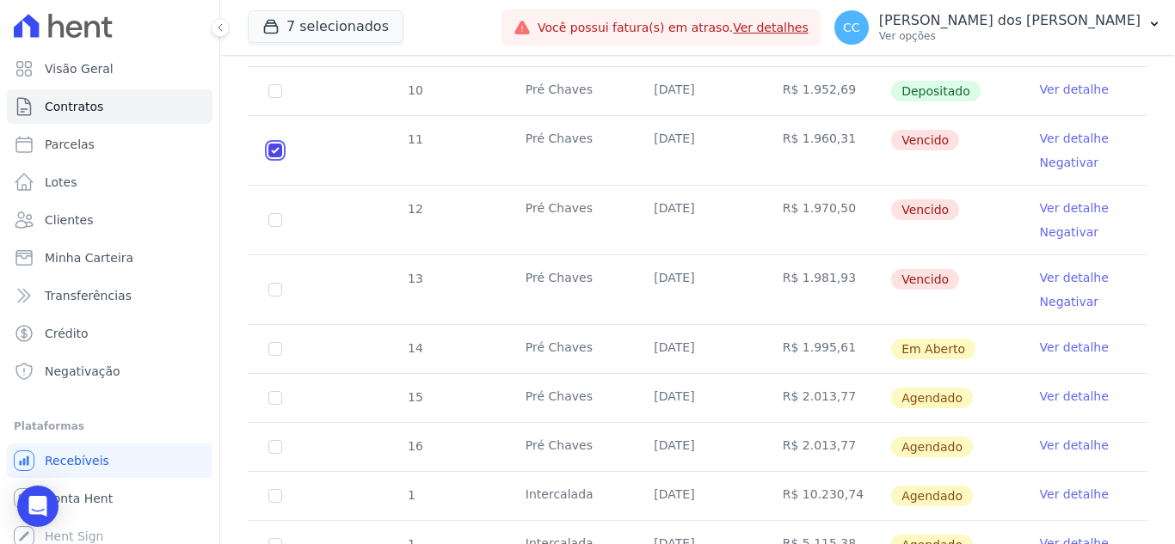
scroll to position [547, 0]
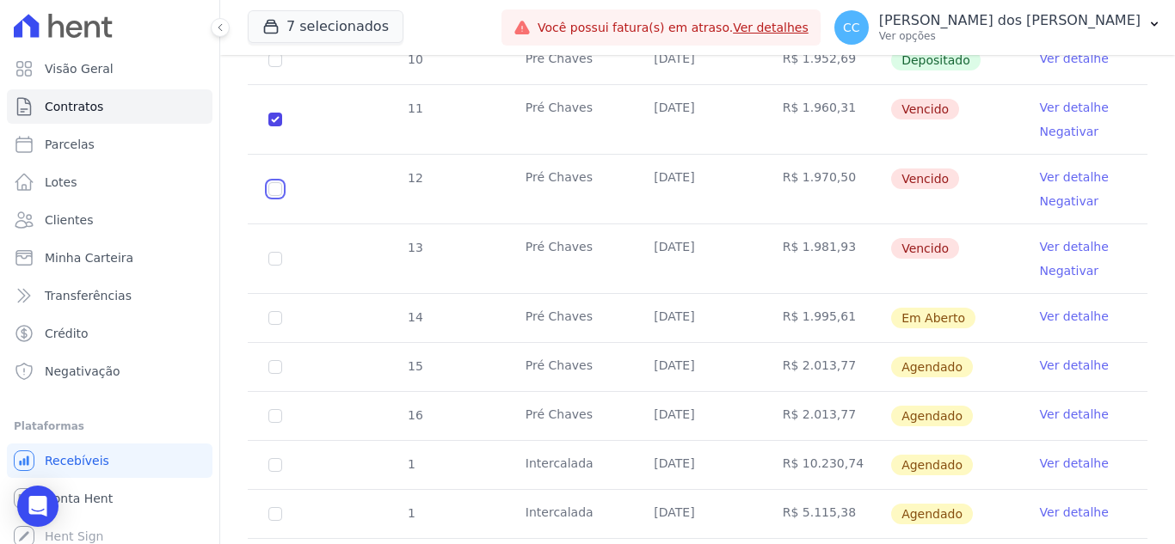
click at [278, 126] on input "checkbox" at bounding box center [275, 120] width 14 height 14
checkbox input "true"
click at [273, 126] on input "checkbox" at bounding box center [275, 120] width 14 height 14
checkbox input "true"
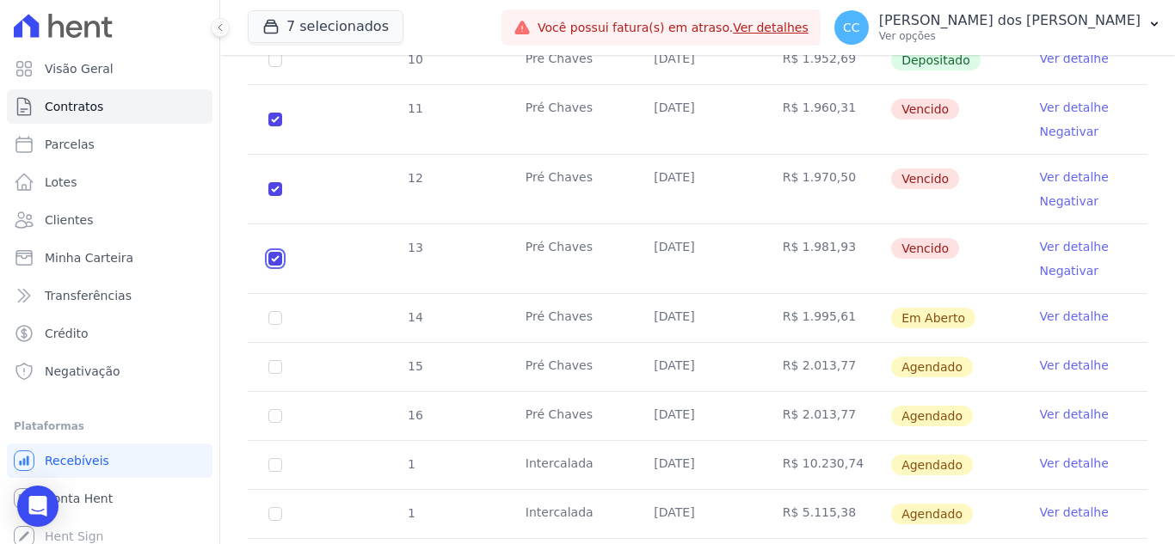
checkbox input "true"
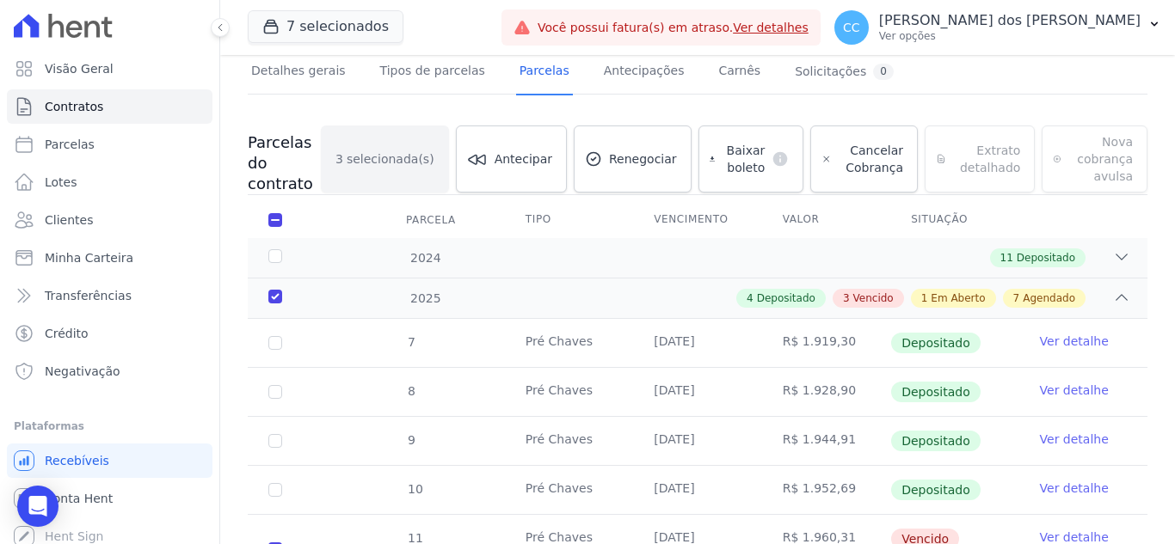
scroll to position [31, 0]
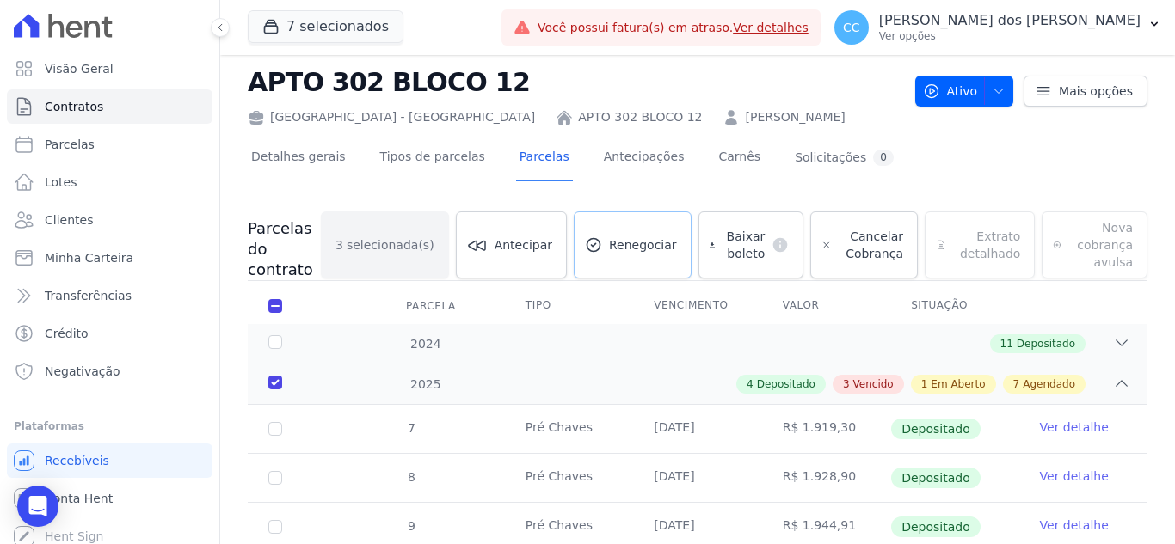
click at [640, 235] on link "Renegociar" at bounding box center [633, 245] width 118 height 67
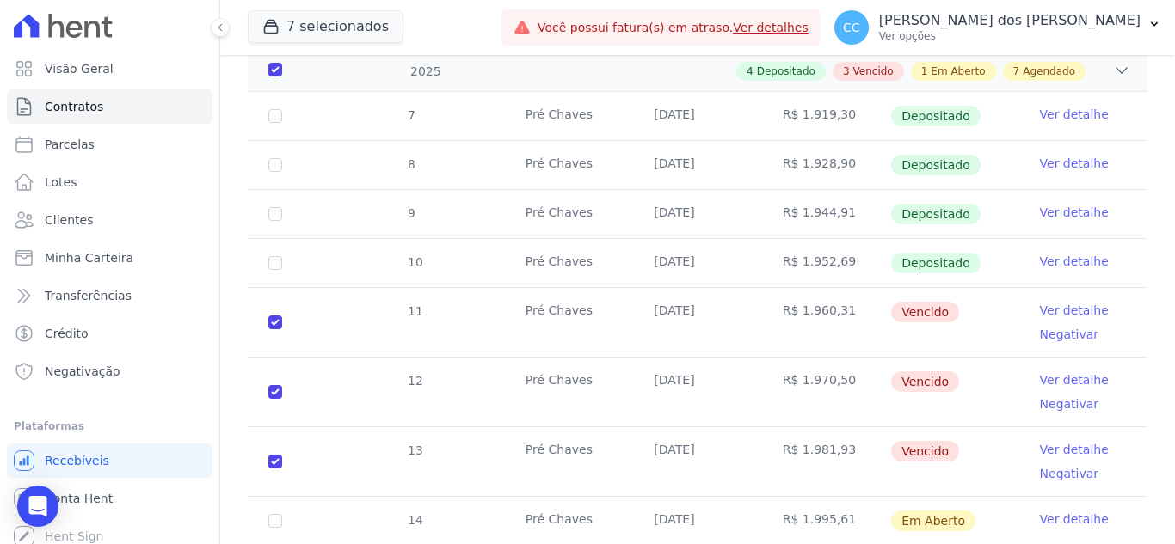
scroll to position [516, 0]
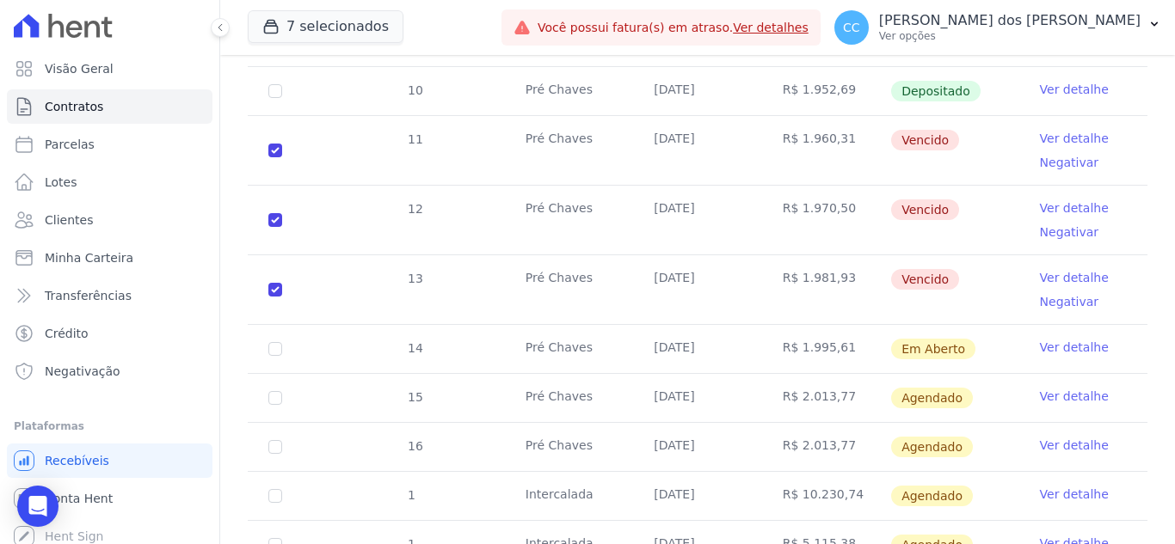
click at [284, 288] on td "13" at bounding box center [275, 289] width 55 height 69
click at [279, 157] on input "checkbox" at bounding box center [275, 151] width 14 height 14
checkbox input "false"
checkbox input "true"
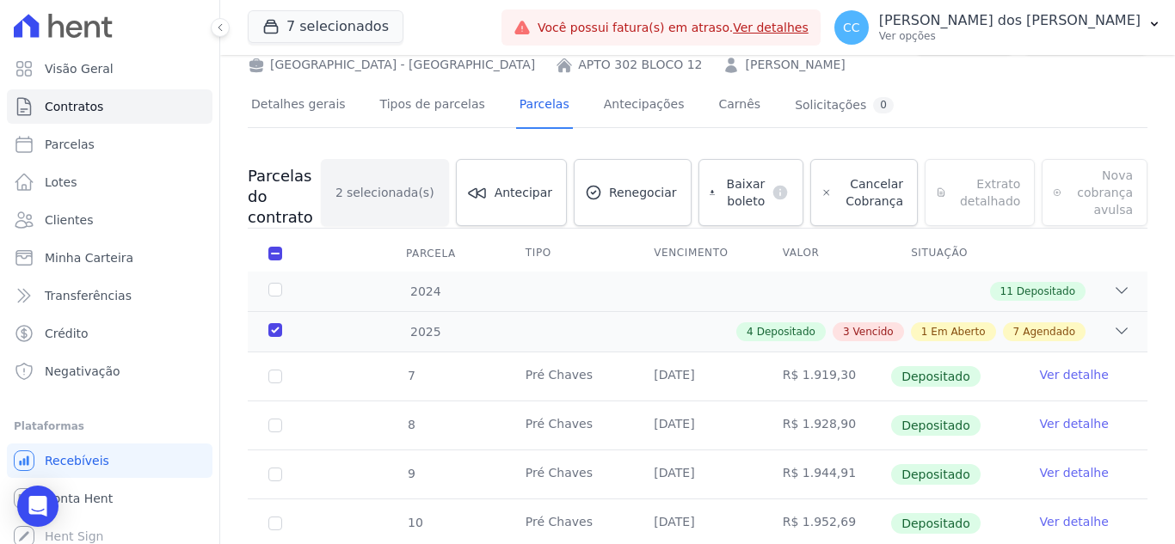
scroll to position [0, 0]
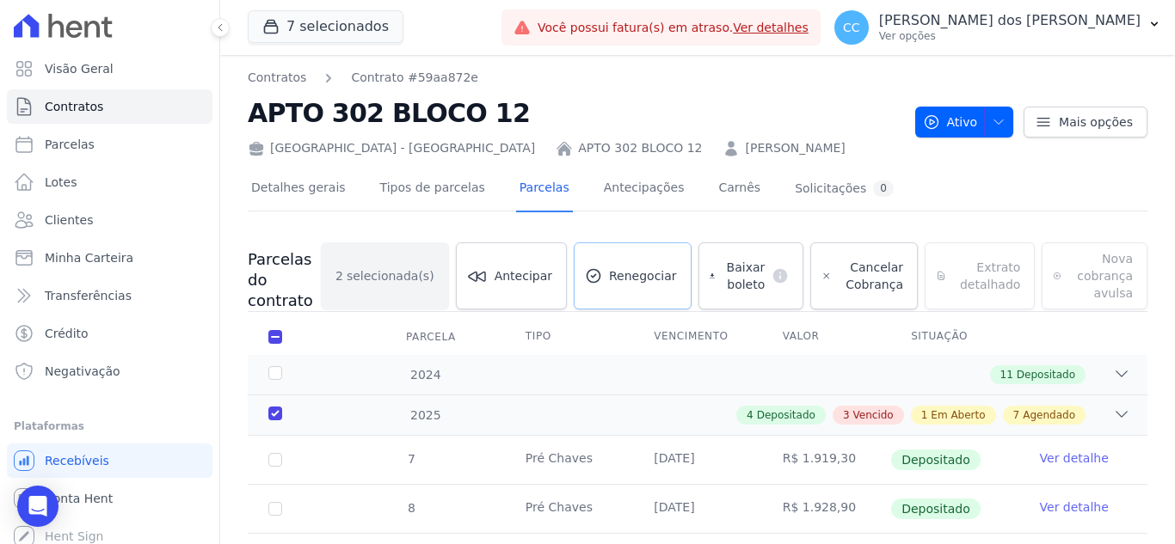
click at [630, 273] on span "Renegociar" at bounding box center [643, 275] width 68 height 17
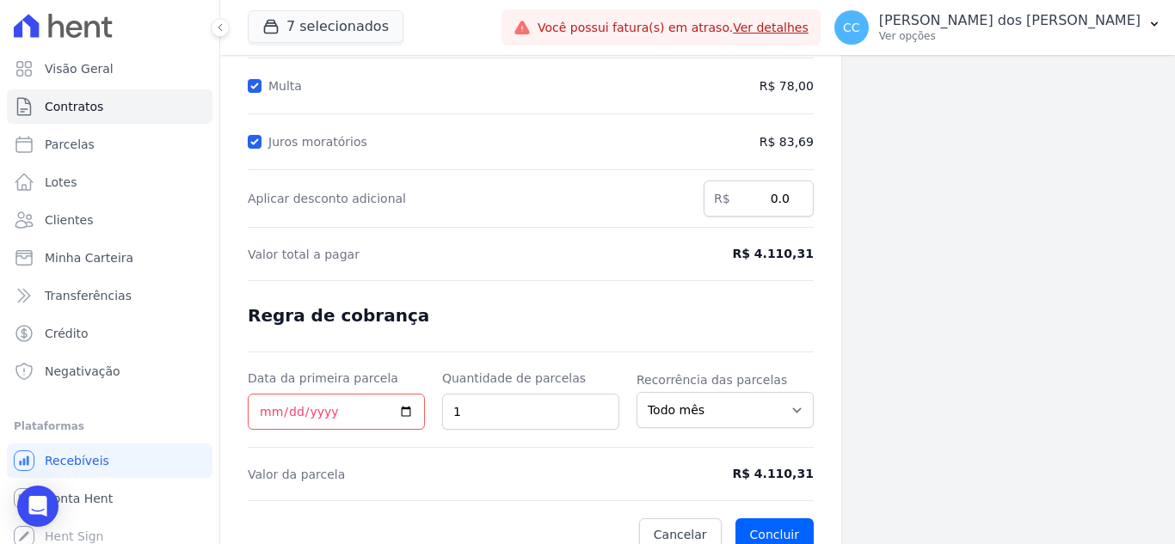
scroll to position [317, 0]
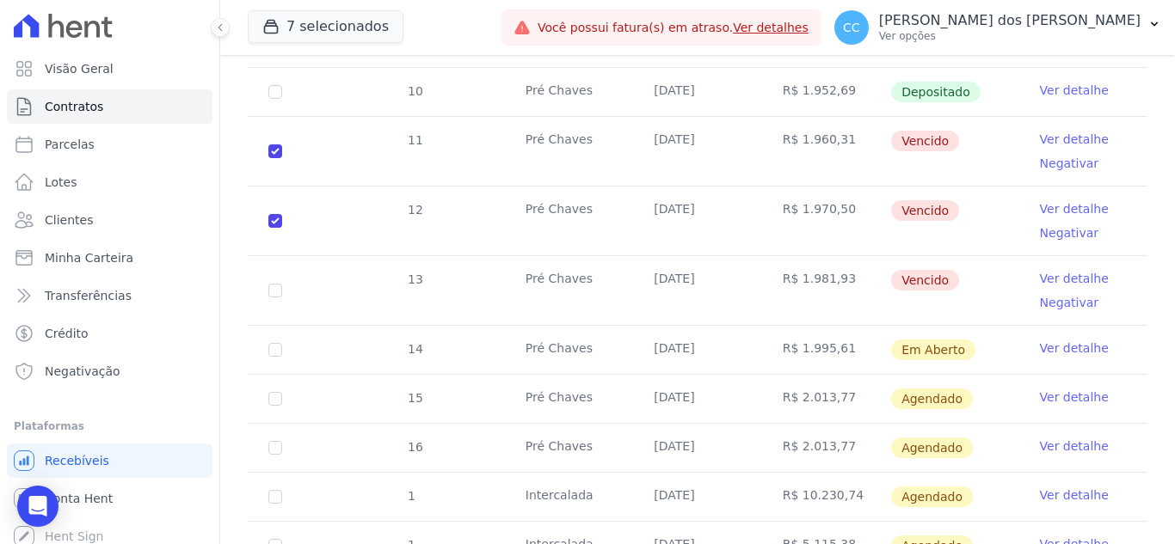
scroll to position [516, 0]
click at [1046, 135] on link "Ver detalhe" at bounding box center [1074, 138] width 69 height 17
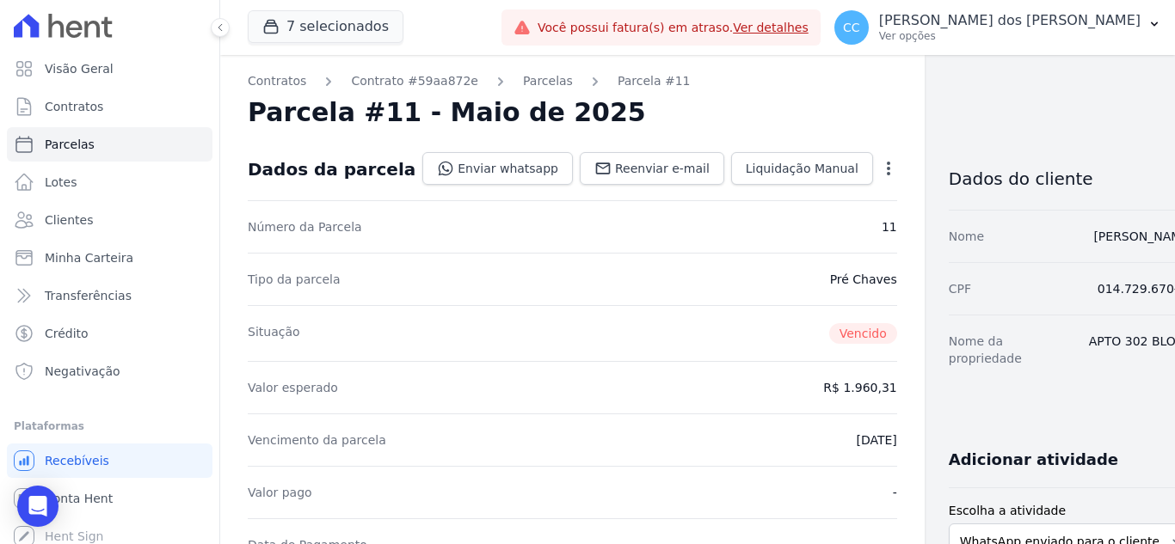
click at [880, 167] on icon "button" at bounding box center [888, 168] width 17 height 17
click at [580, 325] on div "Situação [GEOGRAPHIC_DATA]" at bounding box center [572, 333] width 649 height 56
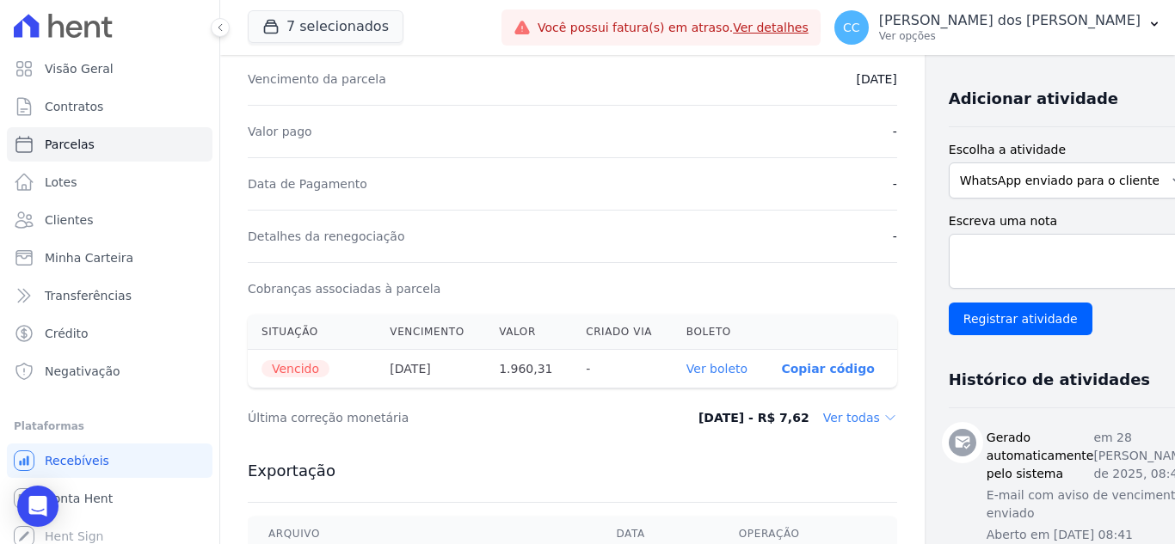
scroll to position [516, 0]
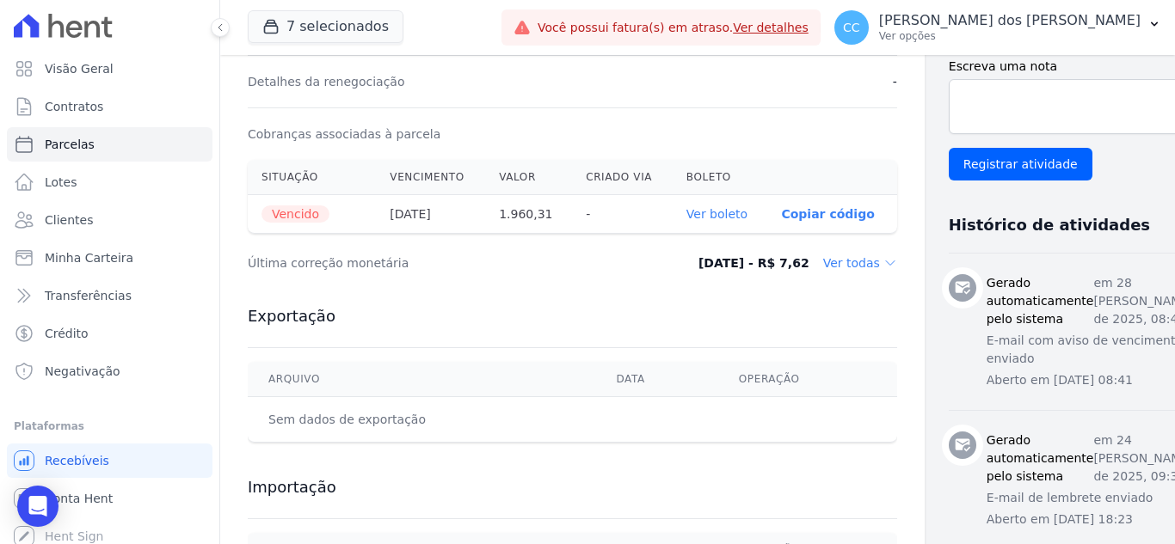
click at [686, 209] on link "Ver boleto" at bounding box center [716, 214] width 61 height 14
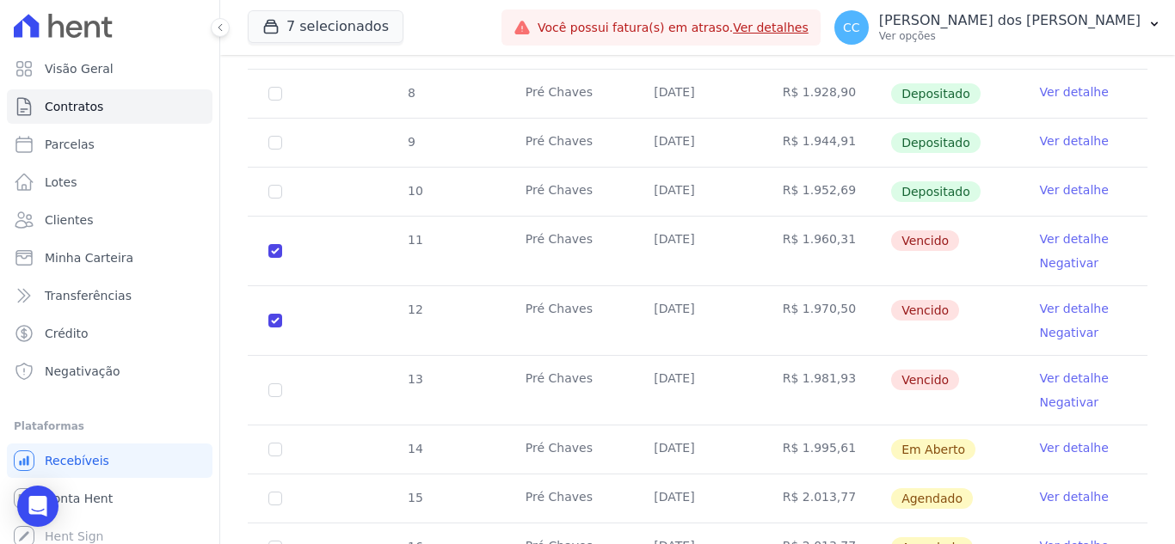
scroll to position [430, 0]
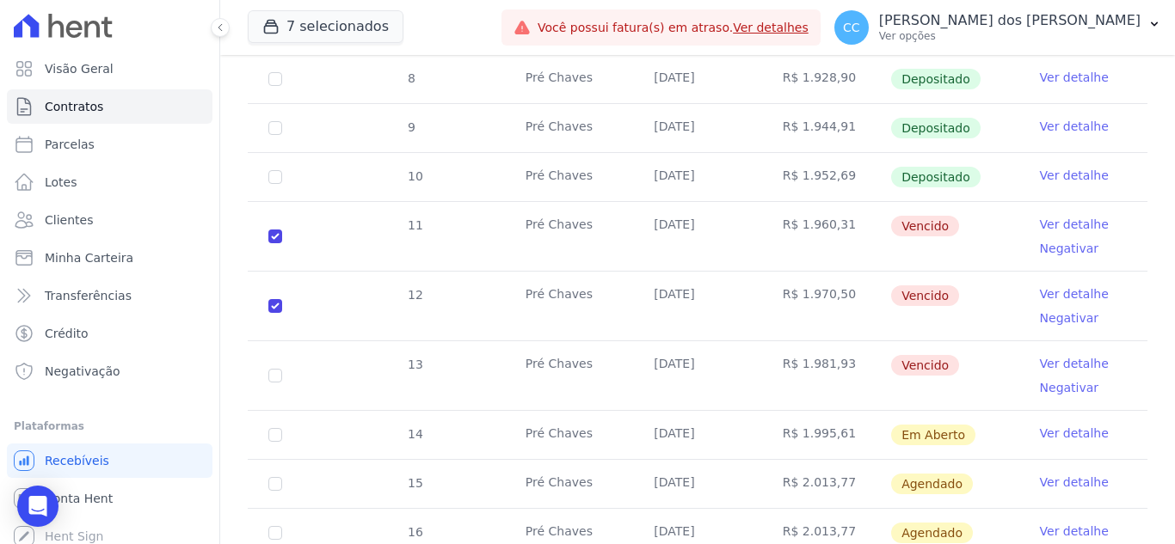
click at [1047, 289] on link "Ver detalhe" at bounding box center [1074, 293] width 69 height 17
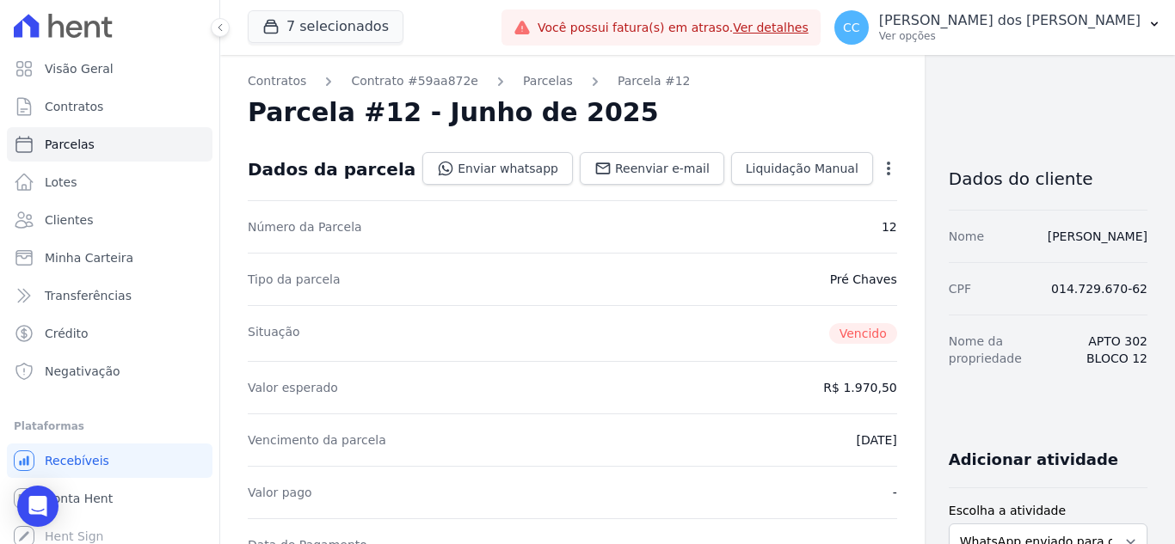
click at [880, 163] on icon "button" at bounding box center [888, 168] width 17 height 17
click at [500, 392] on div "Valor esperado R$ 1.970,50" at bounding box center [572, 387] width 649 height 52
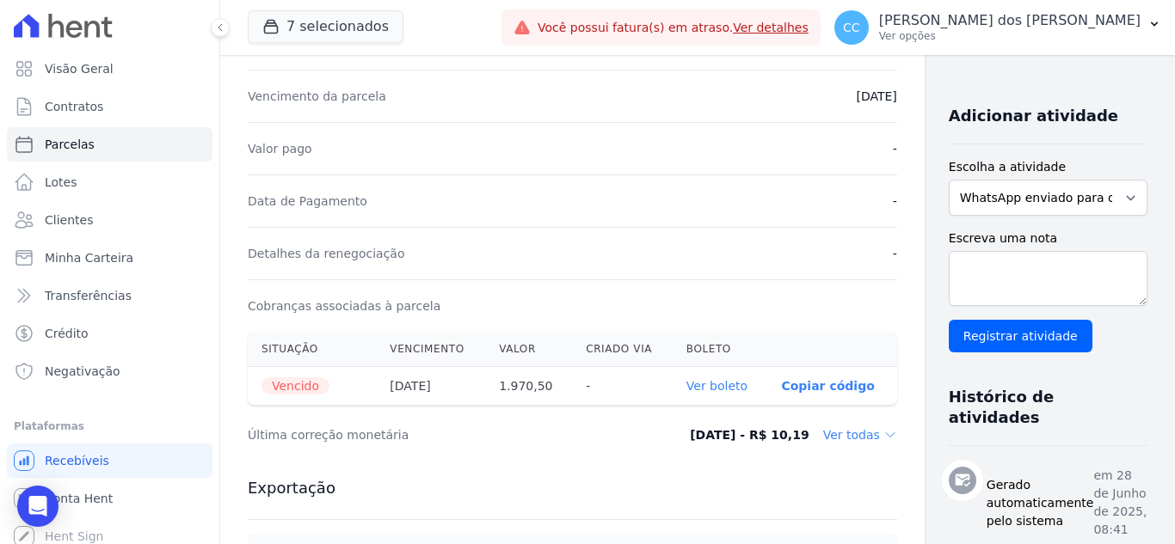
scroll to position [602, 0]
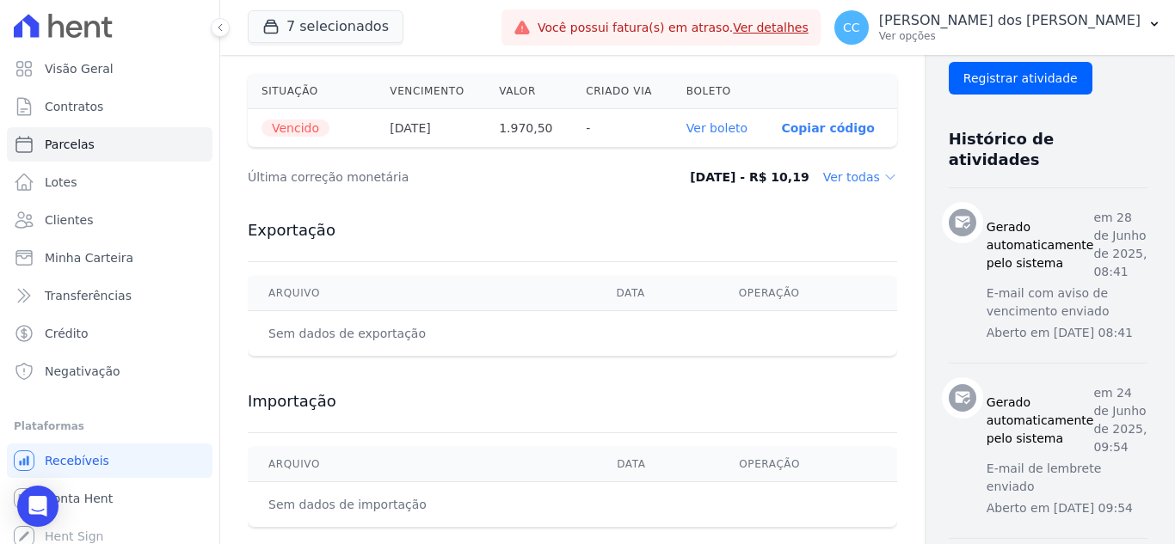
click at [688, 127] on link "Ver boleto" at bounding box center [716, 128] width 61 height 14
click at [112, 259] on span "Minha Carteira" at bounding box center [89, 257] width 89 height 17
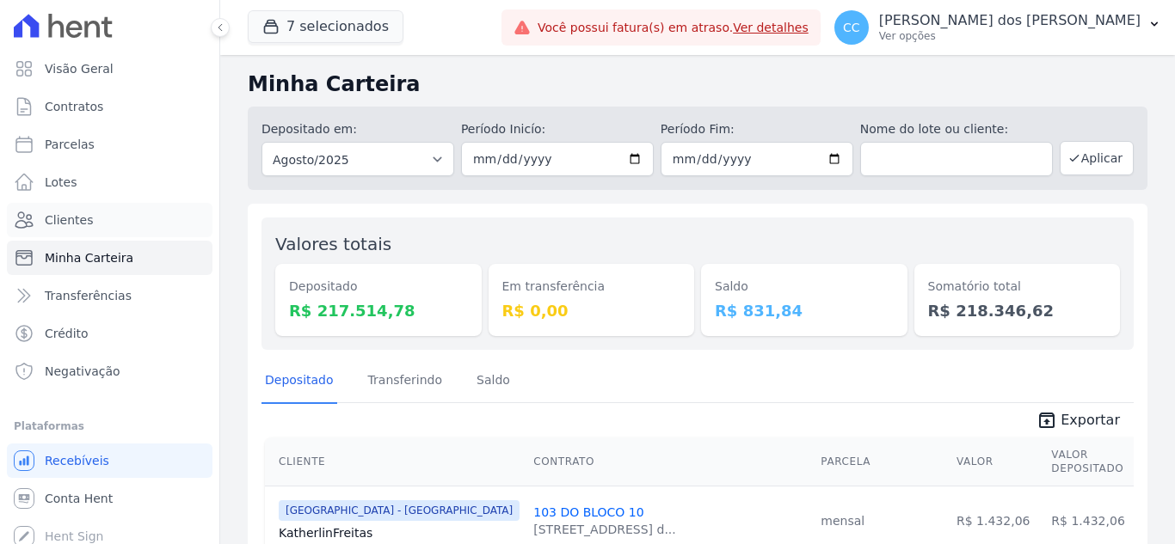
click at [93, 227] on link "Clientes" at bounding box center [110, 220] width 206 height 34
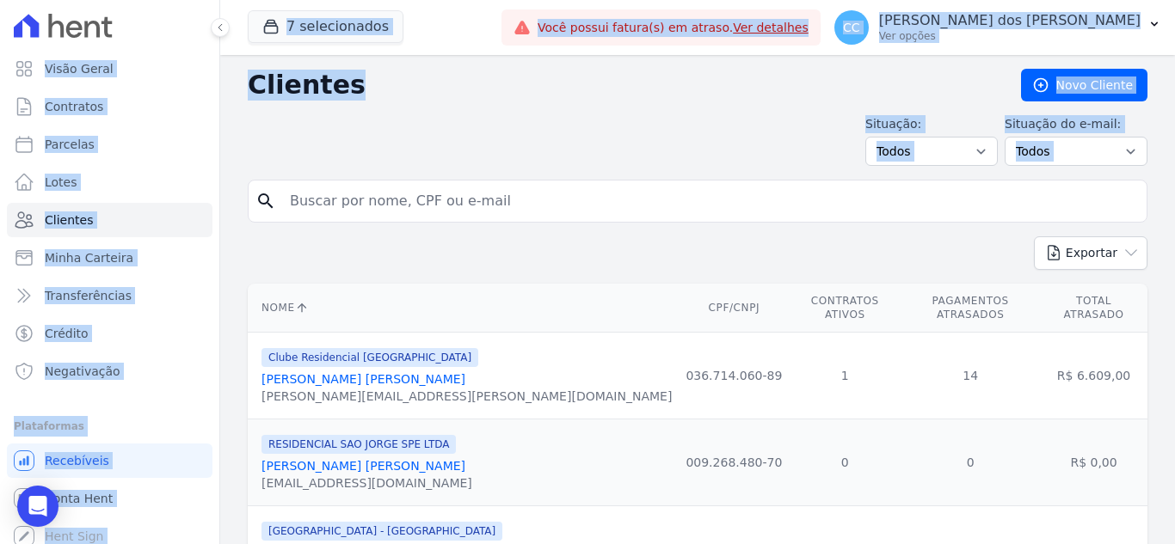
drag, startPoint x: 432, startPoint y: 204, endPoint x: 371, endPoint y: 207, distance: 60.3
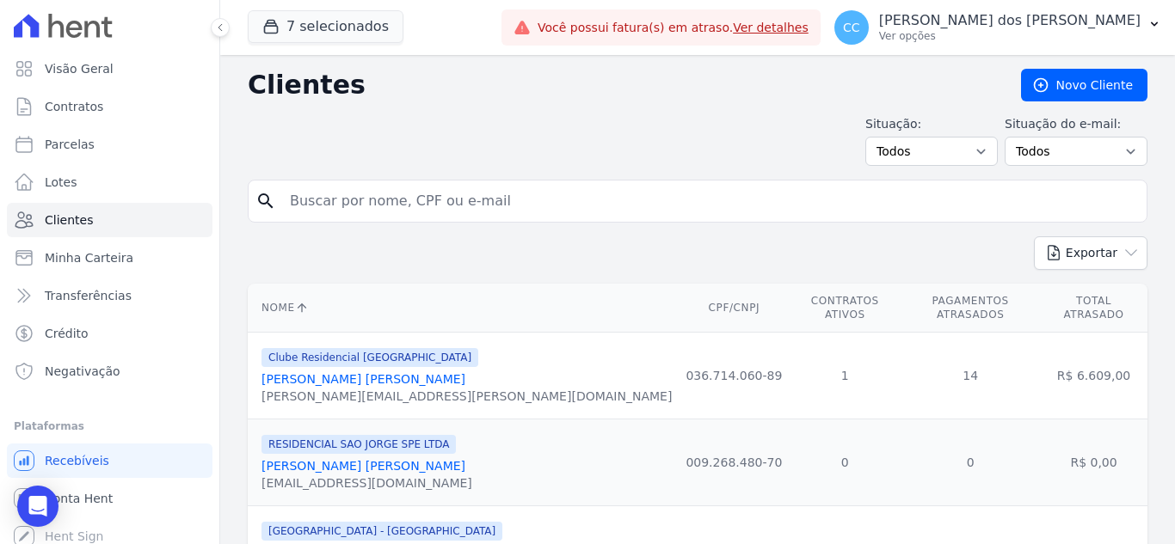
click at [605, 202] on input "search" at bounding box center [709, 201] width 860 height 34
type input "TIAGO MA"
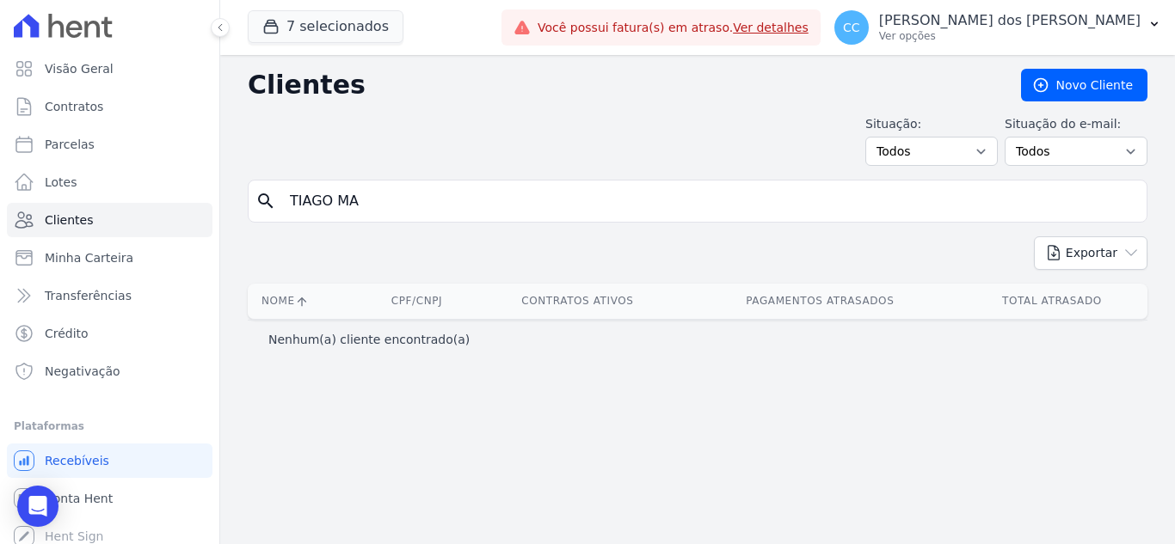
click at [458, 195] on input "TIAGO MA" at bounding box center [709, 201] width 860 height 34
type input "[PERSON_NAME]"
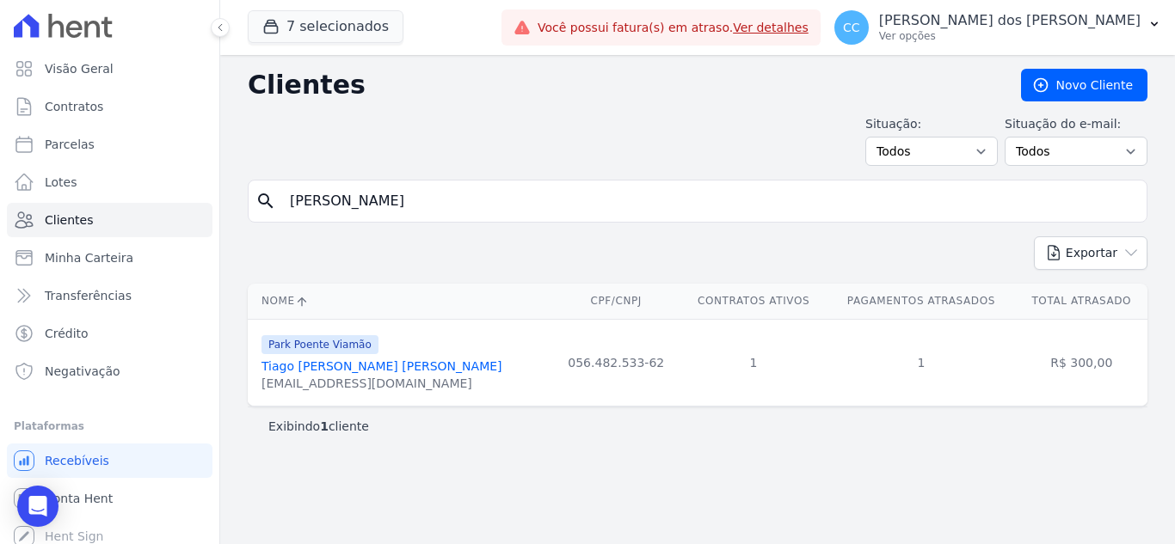
click at [393, 359] on link "Tiago [PERSON_NAME] [PERSON_NAME]" at bounding box center [381, 366] width 241 height 14
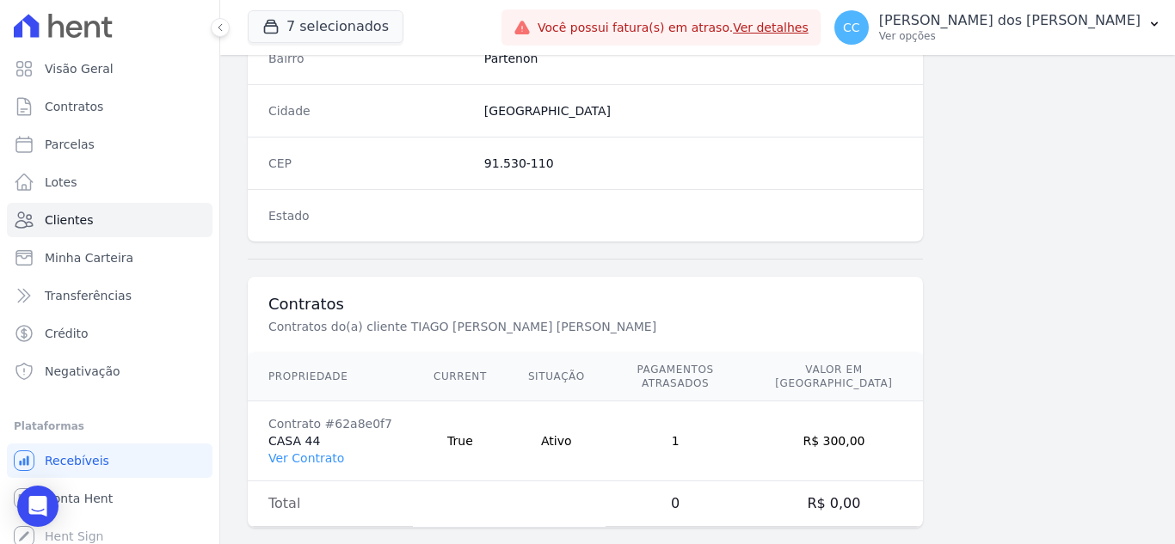
scroll to position [1064, 0]
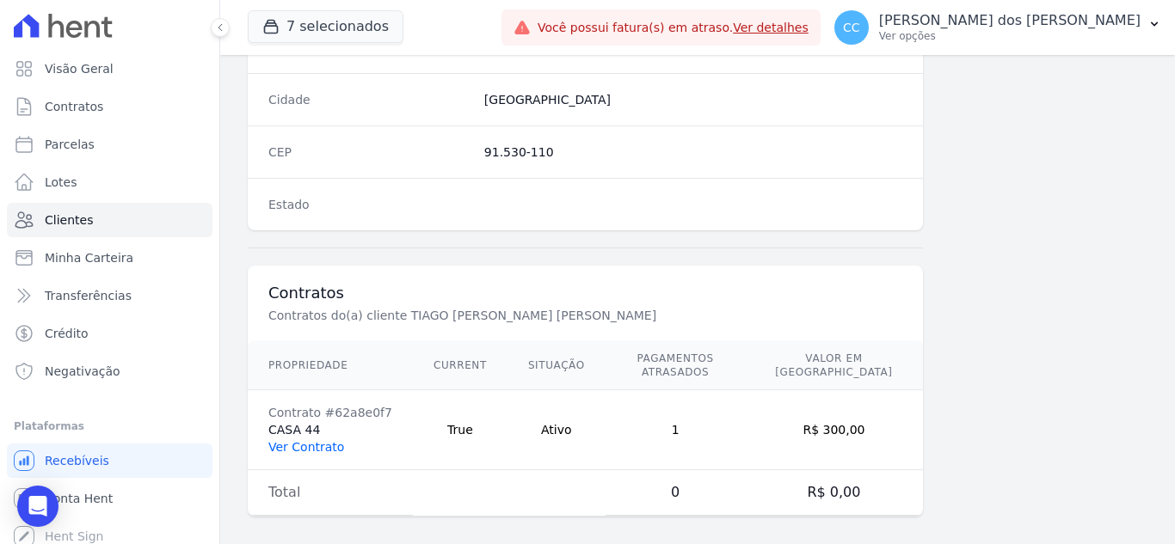
click at [297, 440] on link "Ver Contrato" at bounding box center [306, 447] width 76 height 14
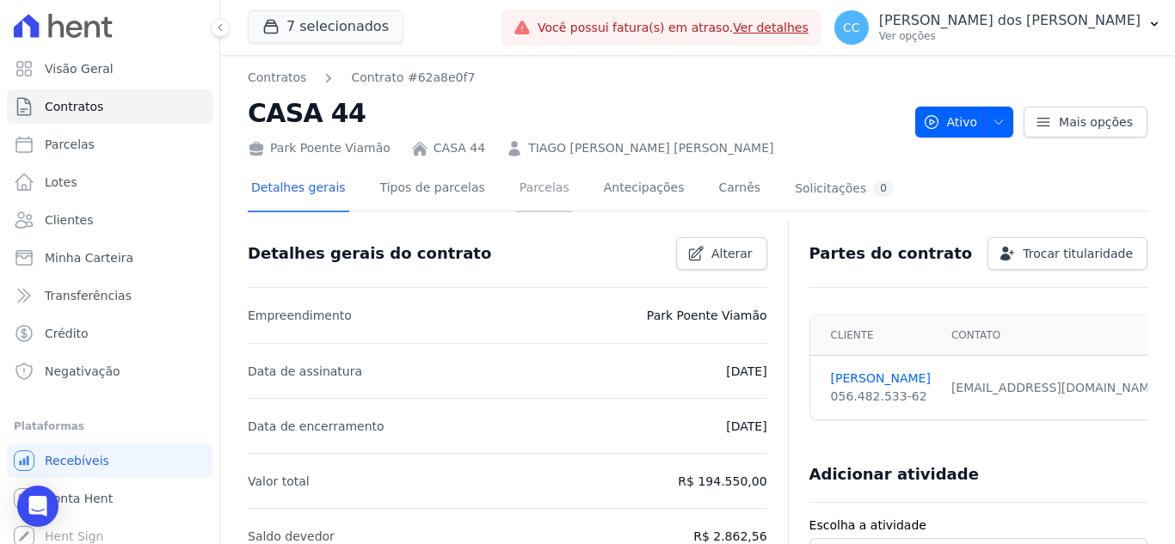
click at [516, 193] on link "Parcelas" at bounding box center [544, 190] width 57 height 46
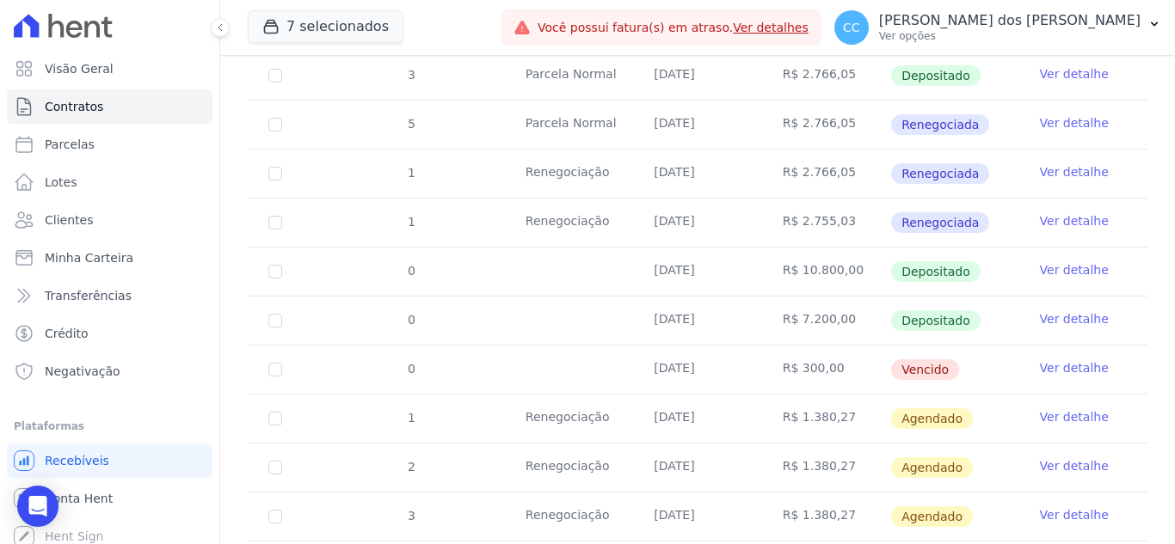
scroll to position [685, 0]
